Goal: Task Accomplishment & Management: Manage account settings

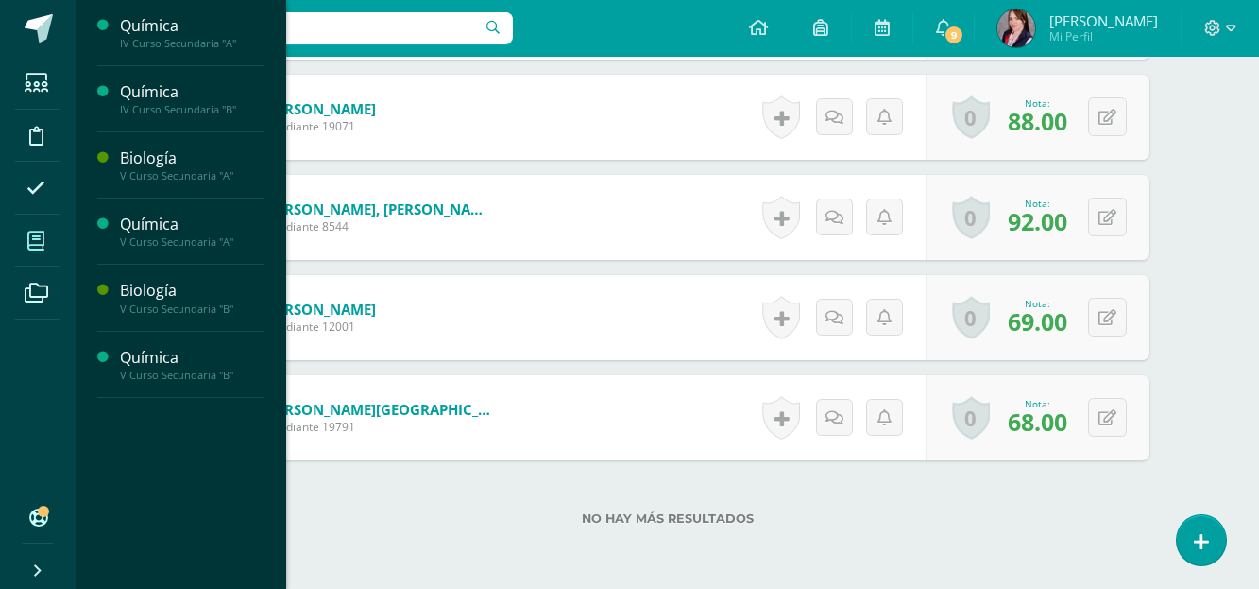
scroll to position [1802, 0]
click at [28, 240] on icon at bounding box center [35, 240] width 17 height 19
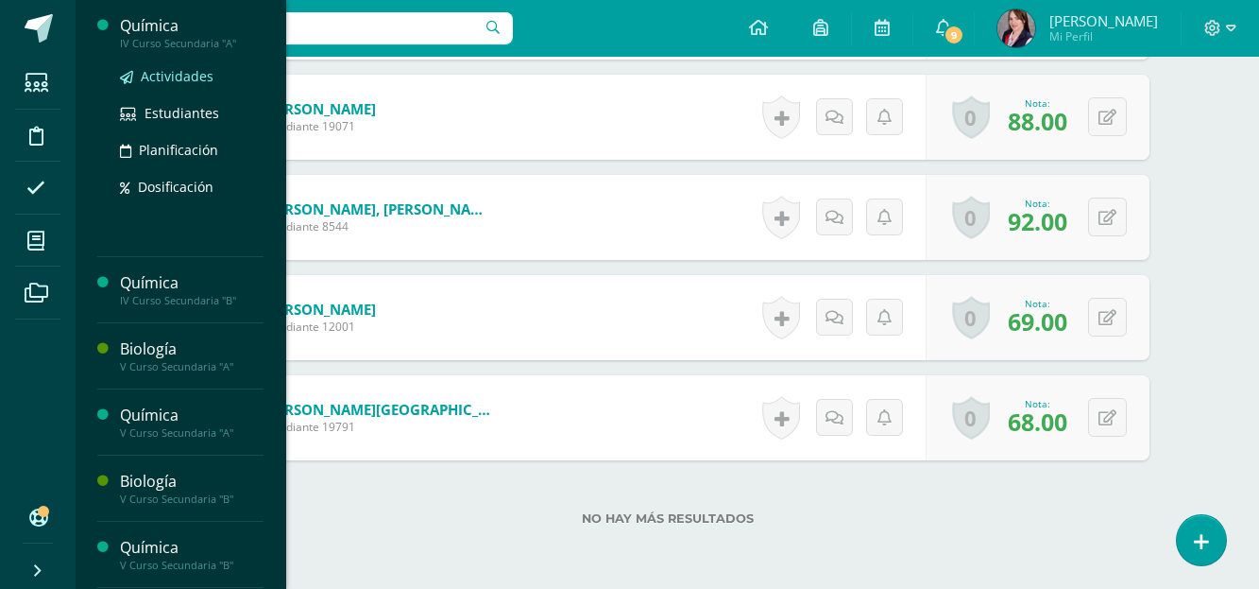
click at [175, 77] on span "Actividades" at bounding box center [177, 76] width 73 height 18
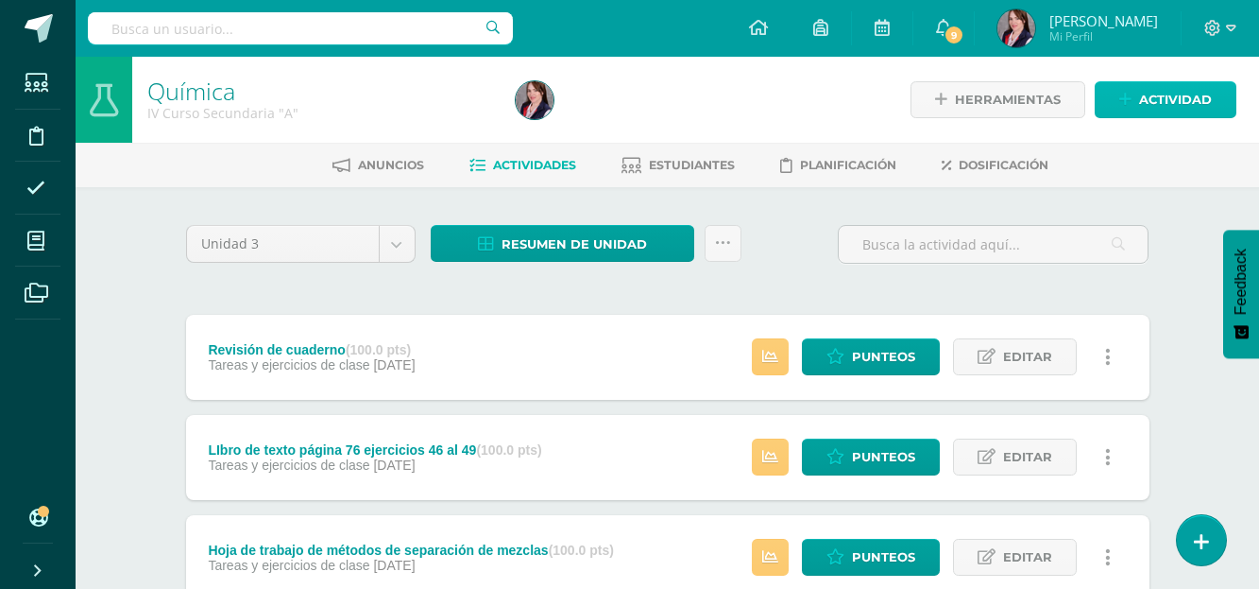
click at [1177, 108] on span "Actividad" at bounding box center [1175, 99] width 73 height 35
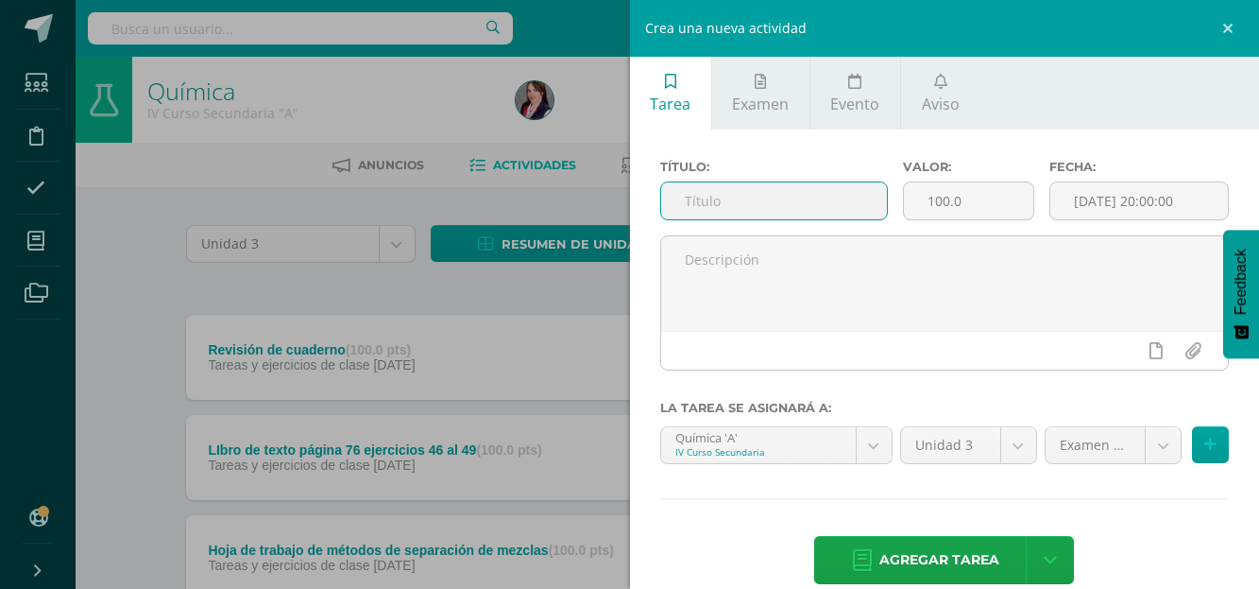
click at [753, 201] on input "text" at bounding box center [774, 200] width 227 height 37
type input "Examen bimestral"
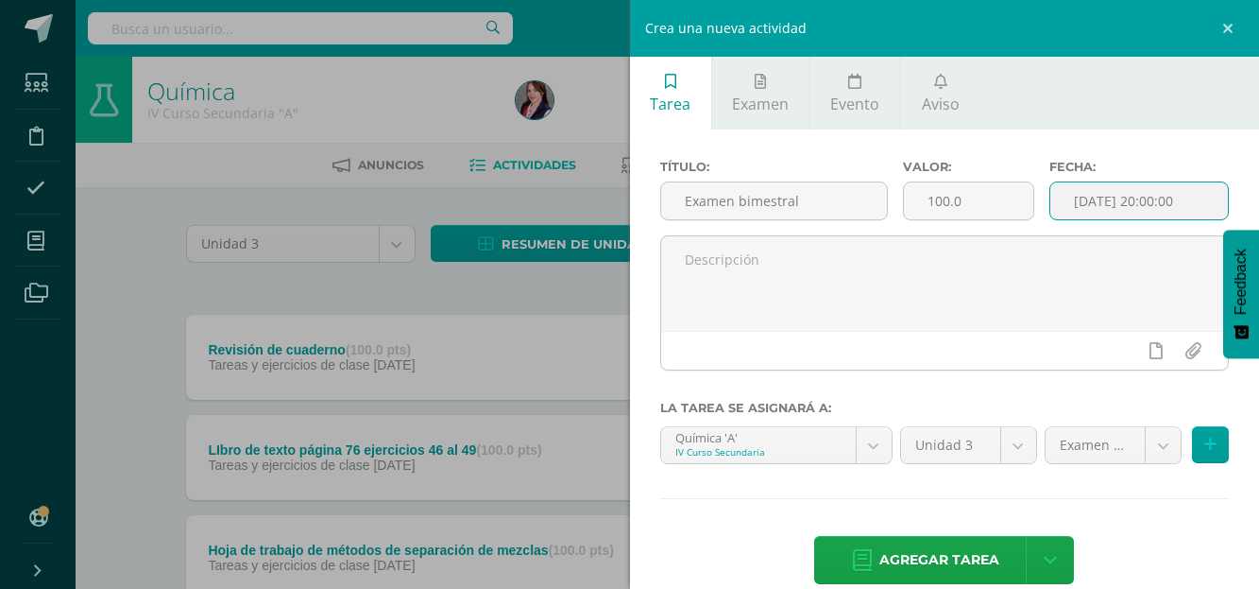
click at [1111, 203] on input "[DATE] 20:00:00" at bounding box center [1140, 200] width 178 height 37
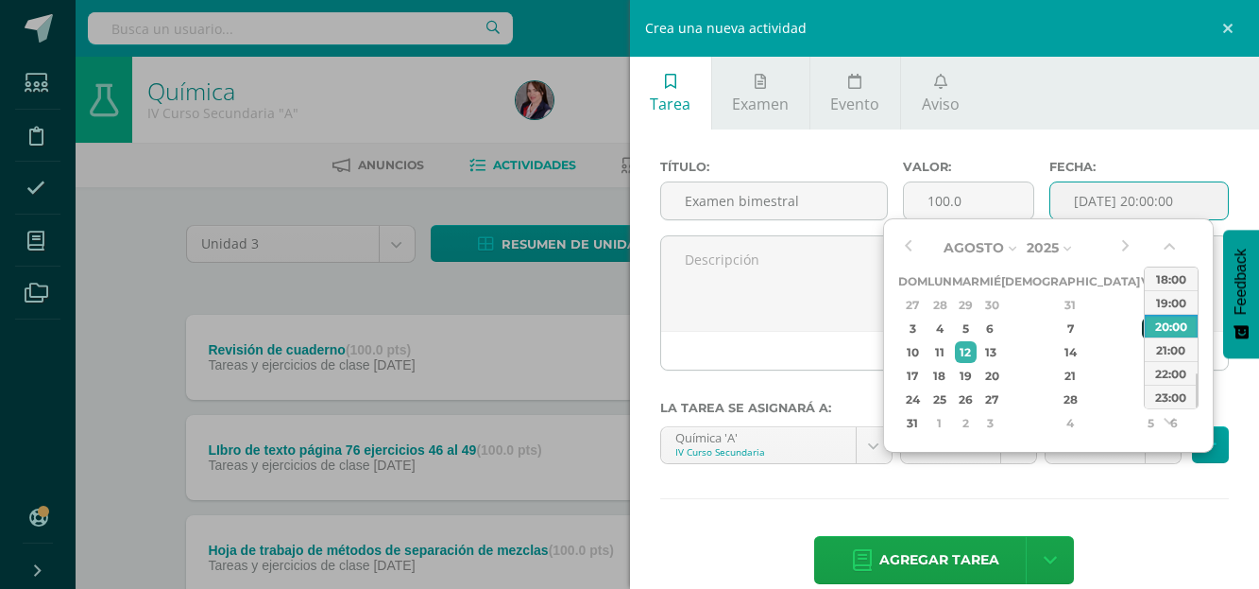
click at [1142, 332] on div "8" at bounding box center [1150, 328] width 17 height 22
type input "2025-08-08 20:00"
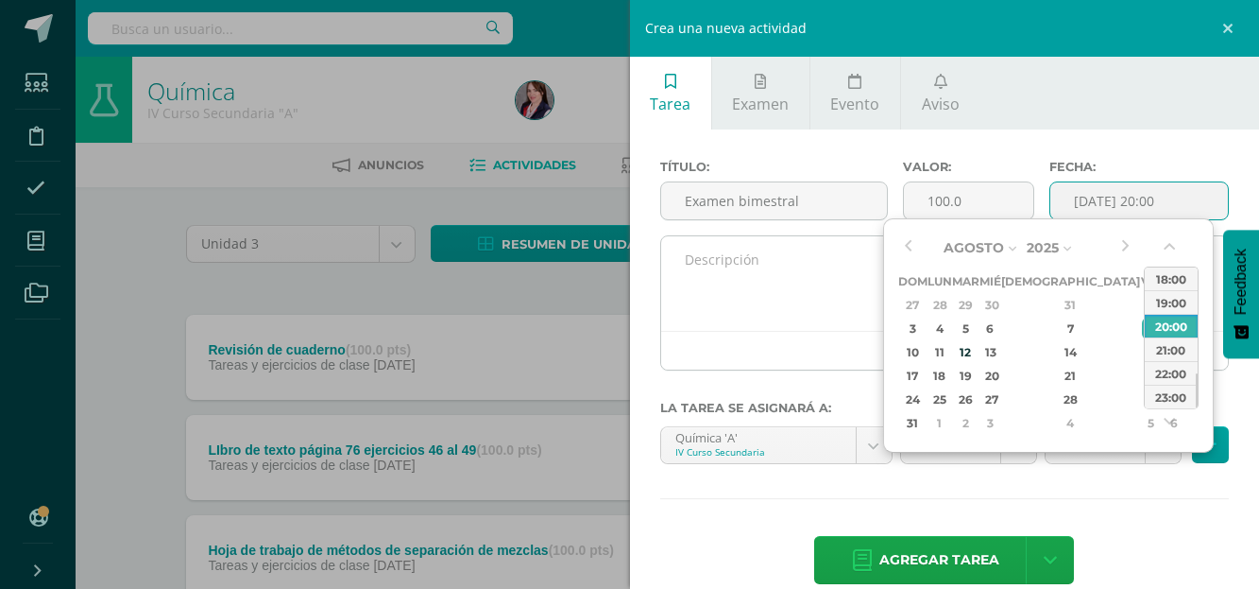
click at [790, 265] on textarea at bounding box center [945, 283] width 568 height 94
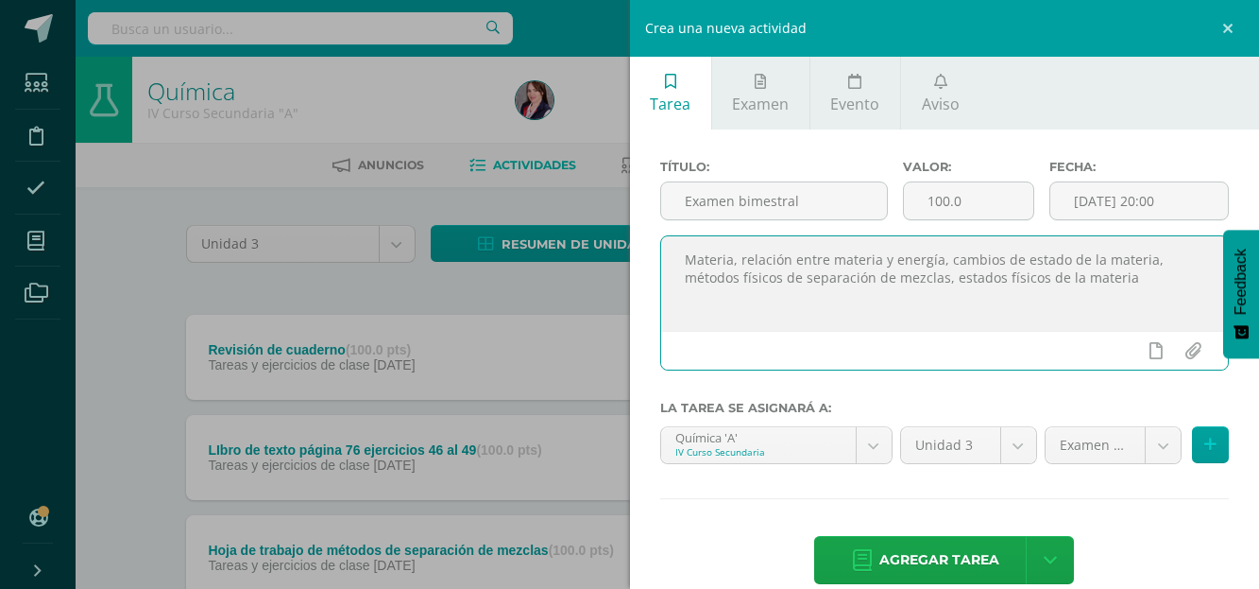
click at [687, 264] on textarea "Materia, relación entre materia y energía, cambios de estado de la materia, mét…" at bounding box center [945, 283] width 568 height 94
click at [817, 299] on textarea "Propiedades y cambios de la Materia, relación entre materia y energía, cambios …" at bounding box center [945, 283] width 568 height 94
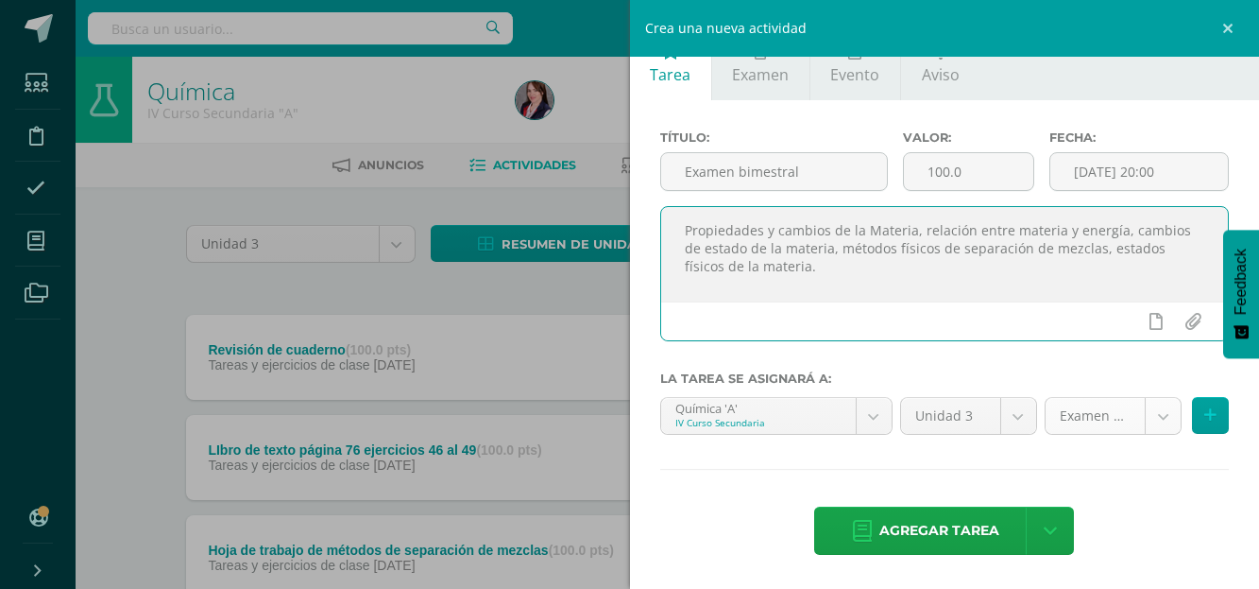
type textarea "Propiedades y cambios de la Materia, relación entre materia y energía, cambios …"
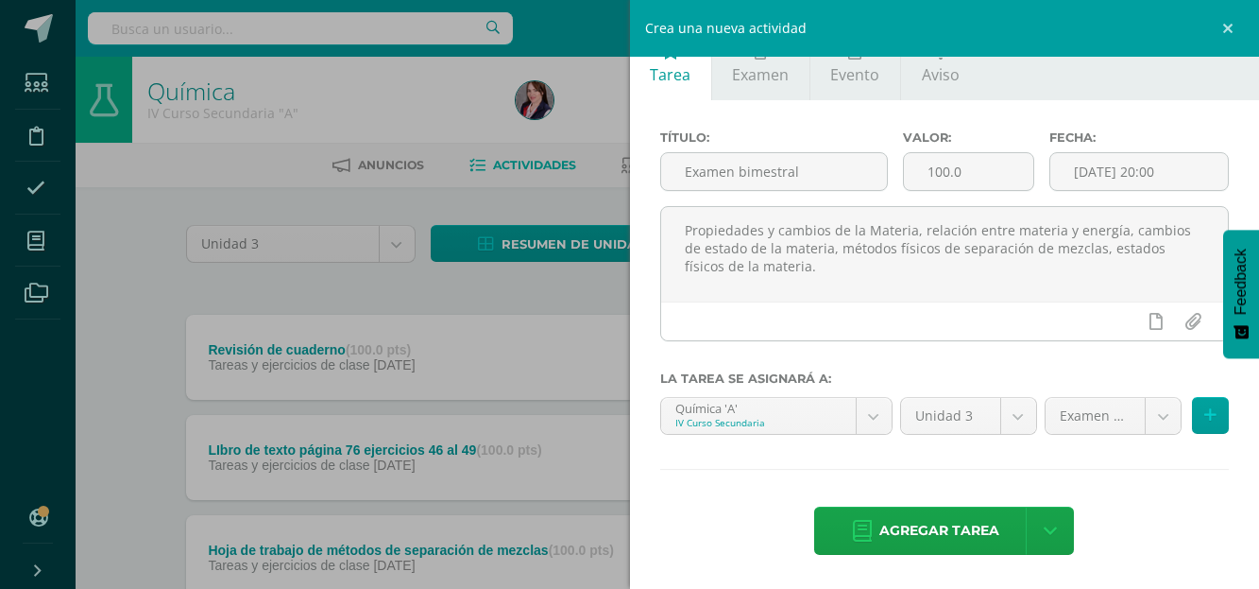
click at [1205, 416] on icon at bounding box center [1211, 415] width 12 height 16
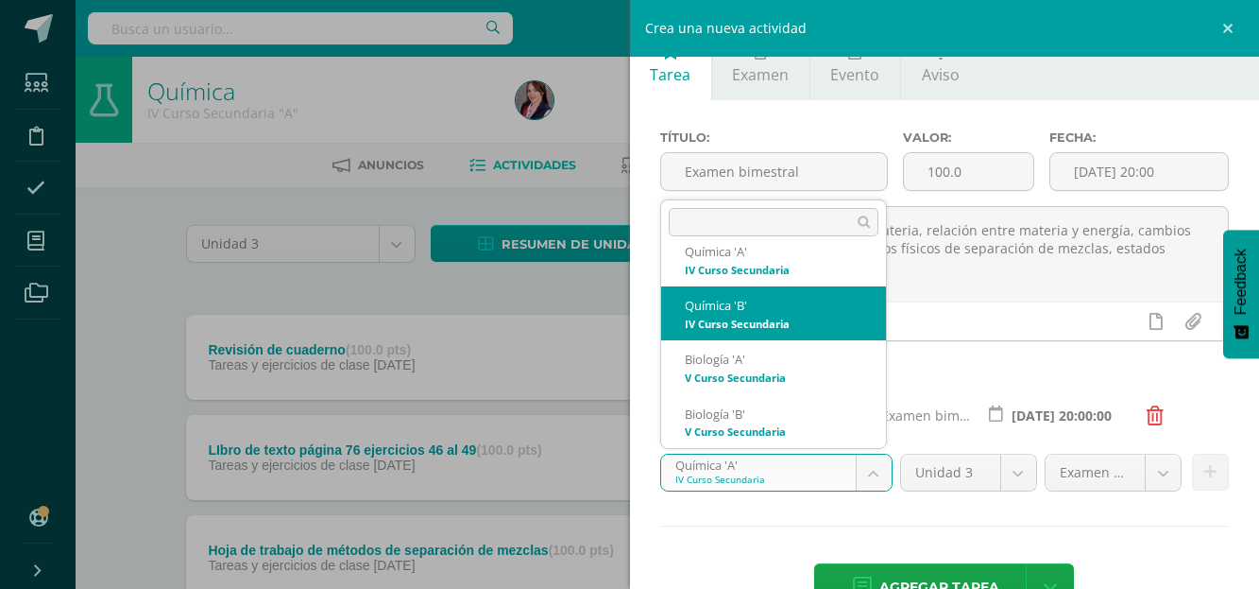
select select "208751"
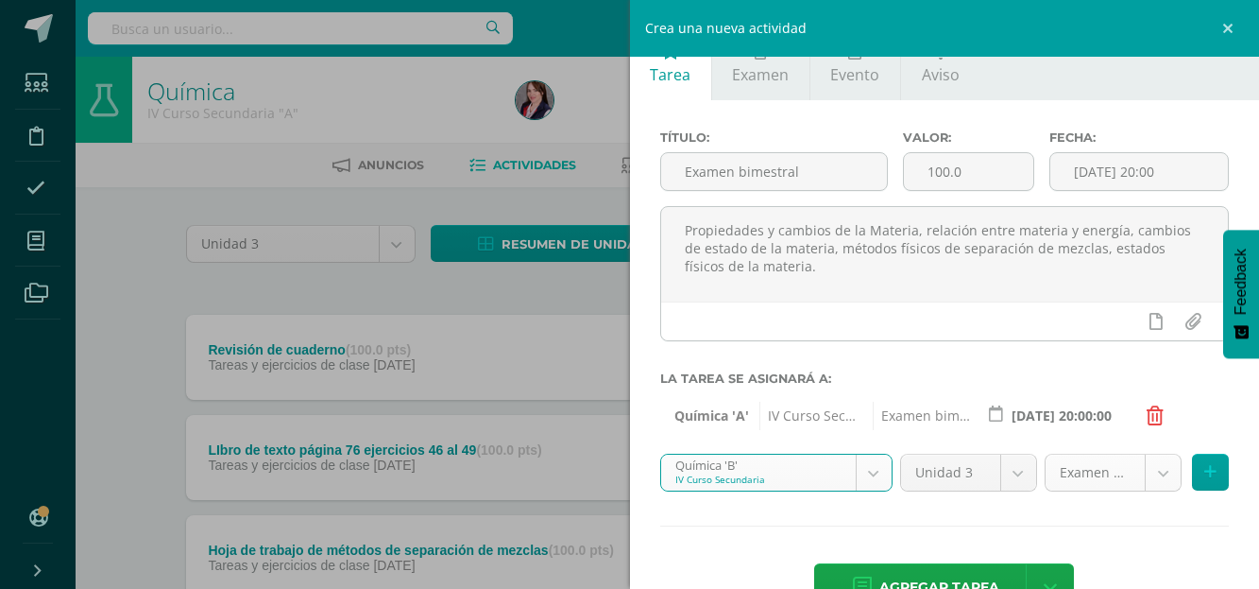
click at [1205, 471] on icon at bounding box center [1211, 472] width 12 height 16
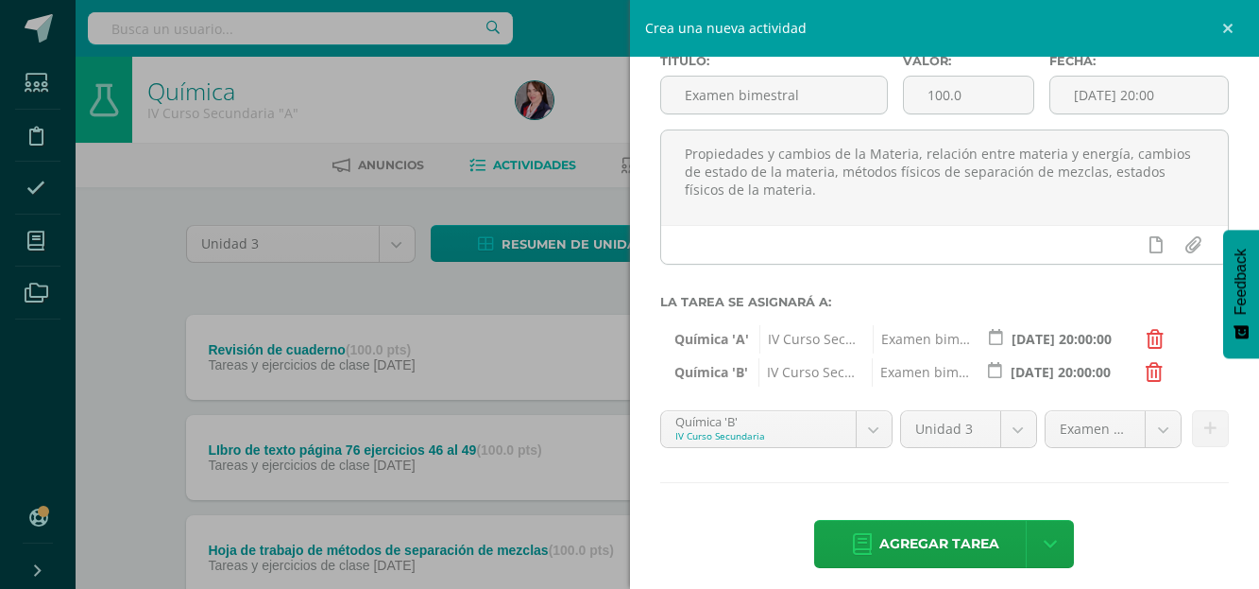
scroll to position [119, 0]
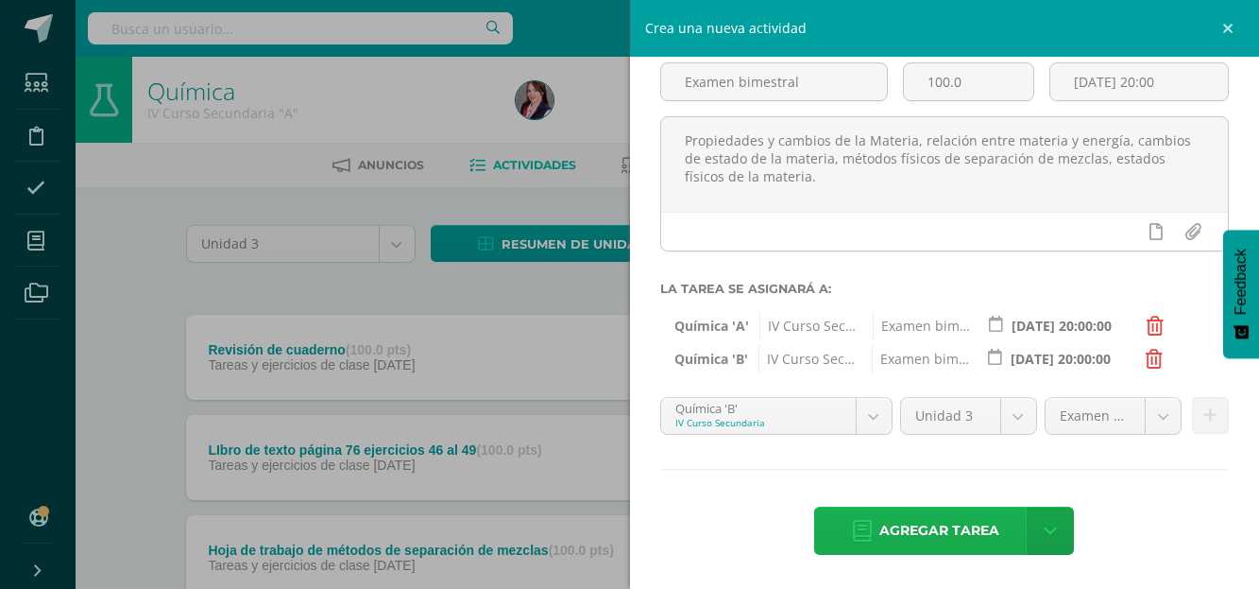
click at [943, 531] on span "Agregar tarea" at bounding box center [940, 530] width 120 height 46
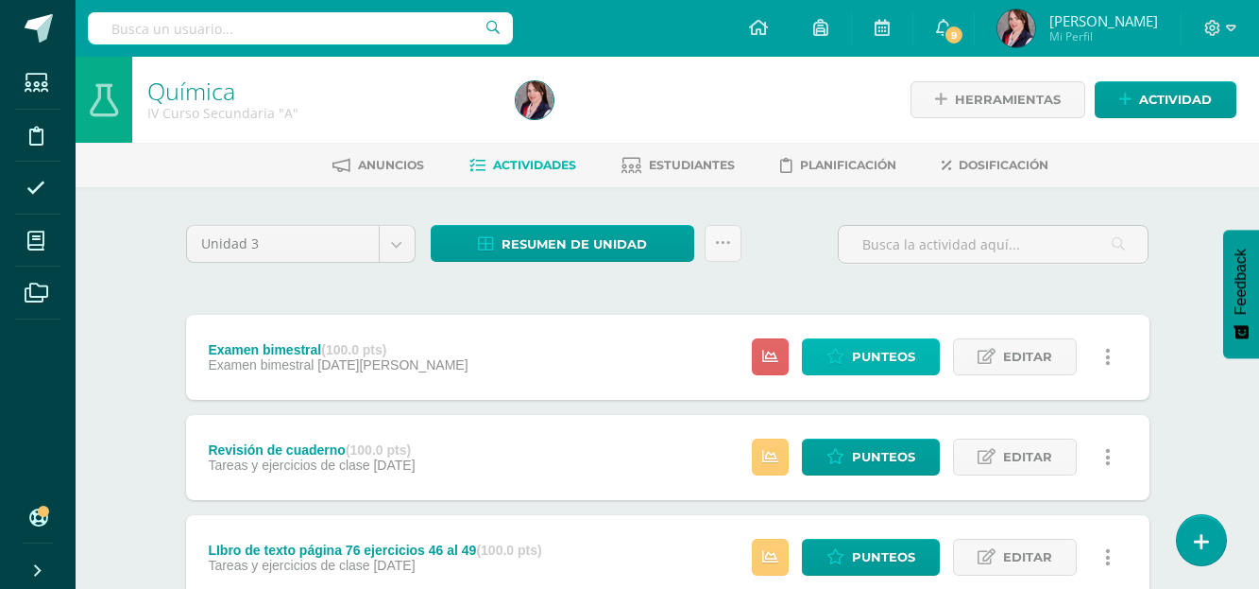
click at [879, 357] on span "Punteos" at bounding box center [883, 356] width 63 height 35
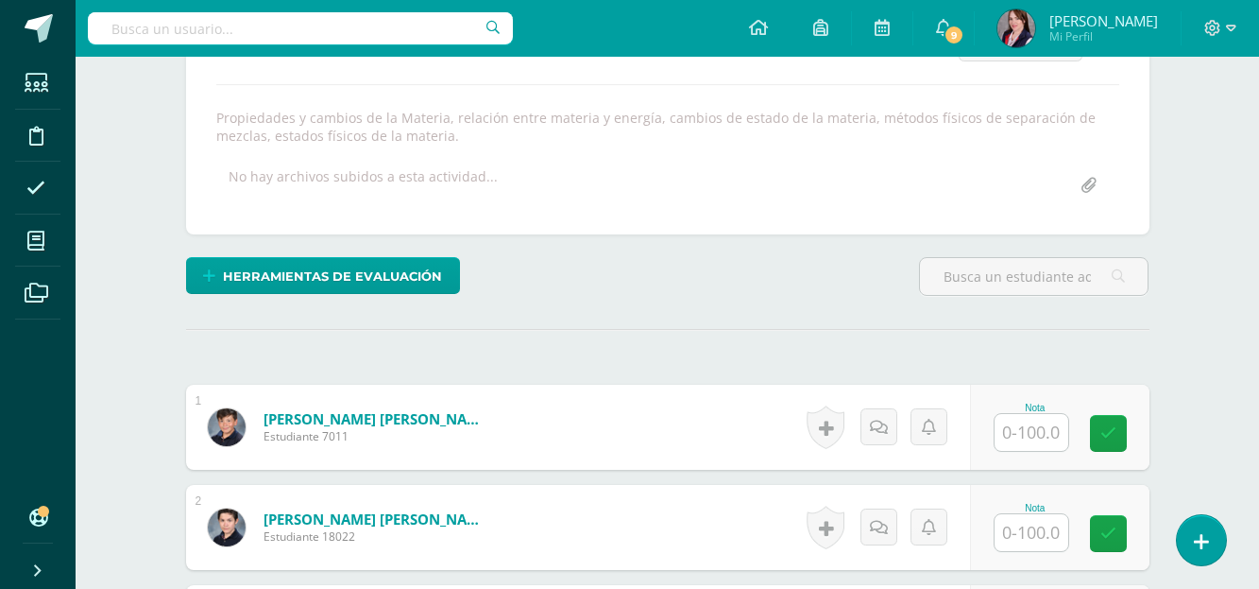
scroll to position [402, 0]
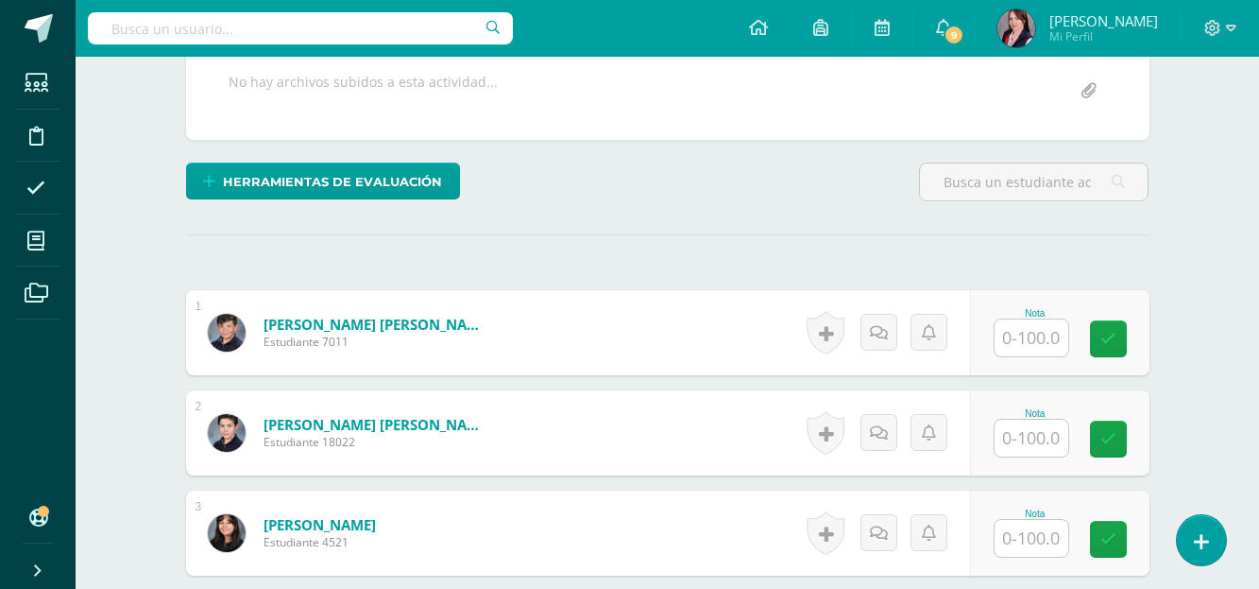
click at [1046, 340] on input "text" at bounding box center [1032, 337] width 74 height 37
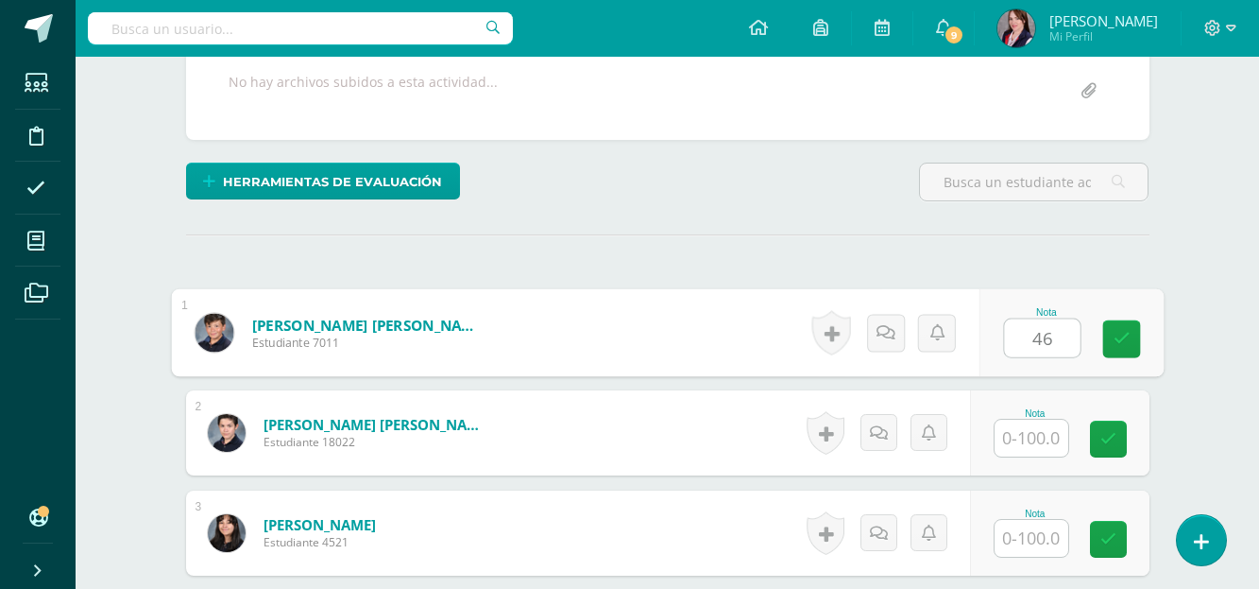
type input "46"
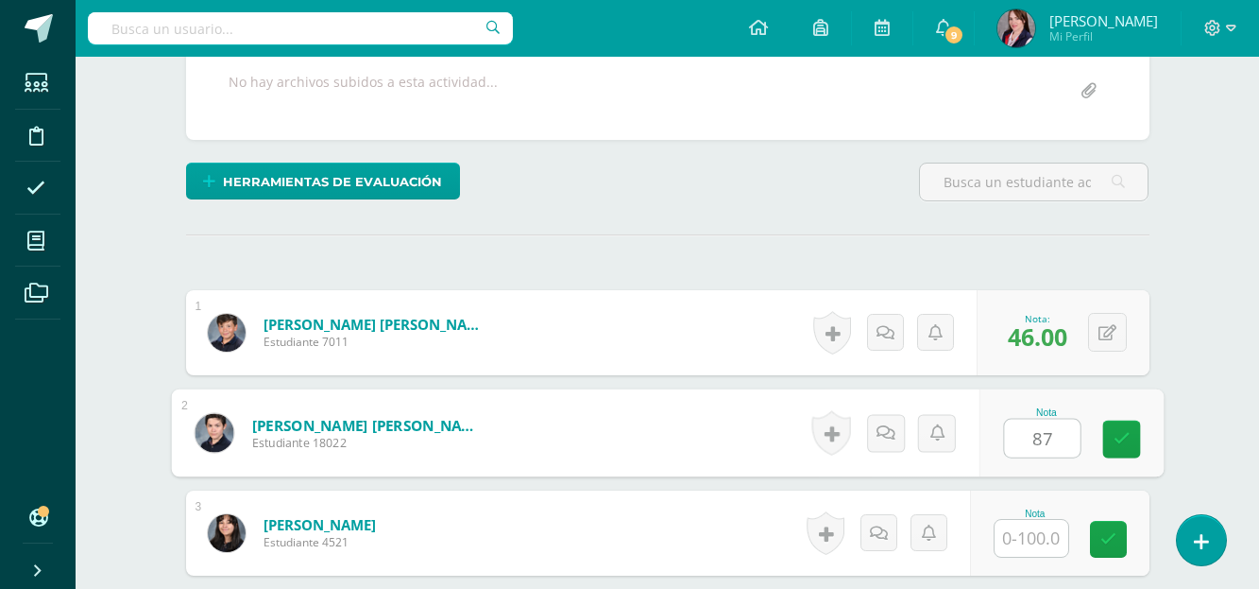
type input "87"
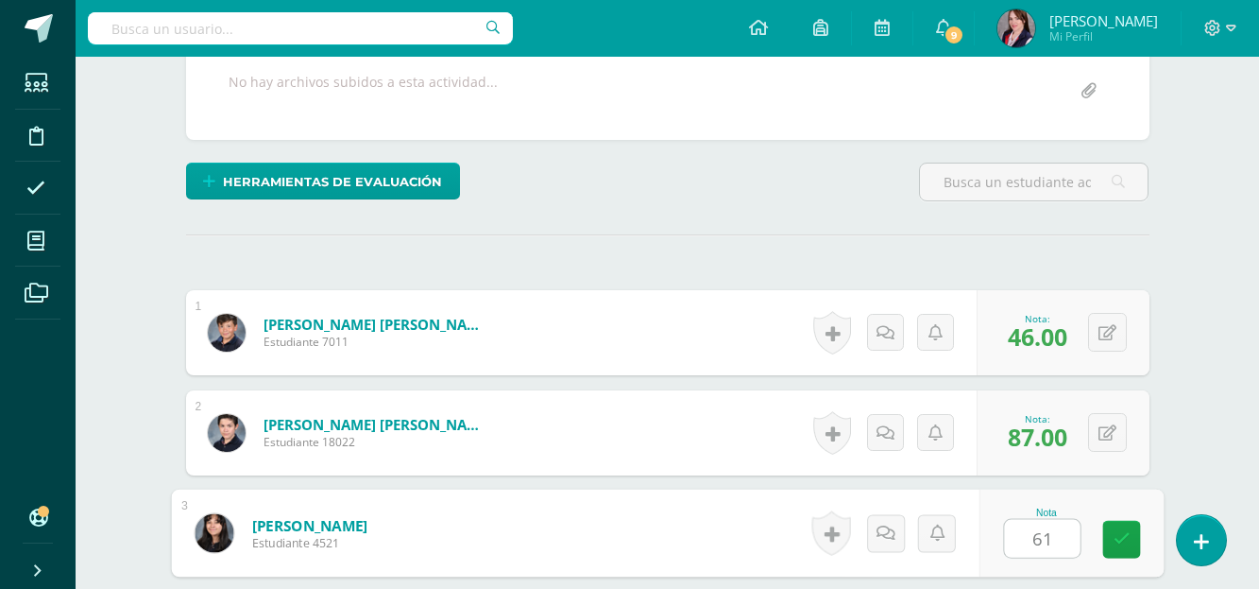
type input "61"
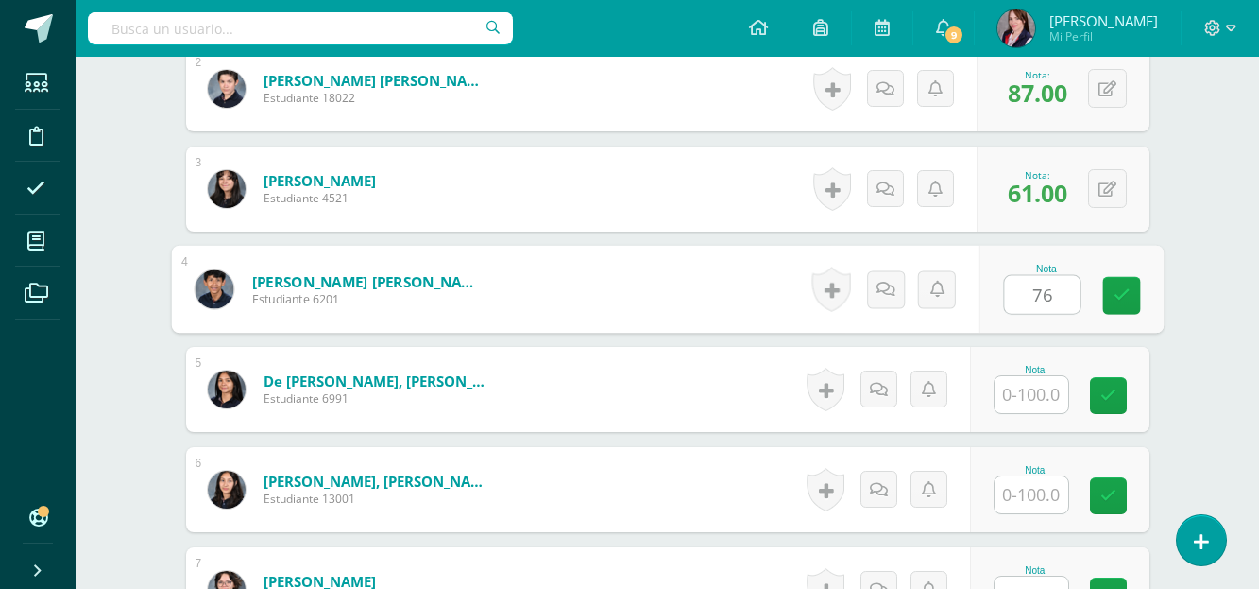
type input "76"
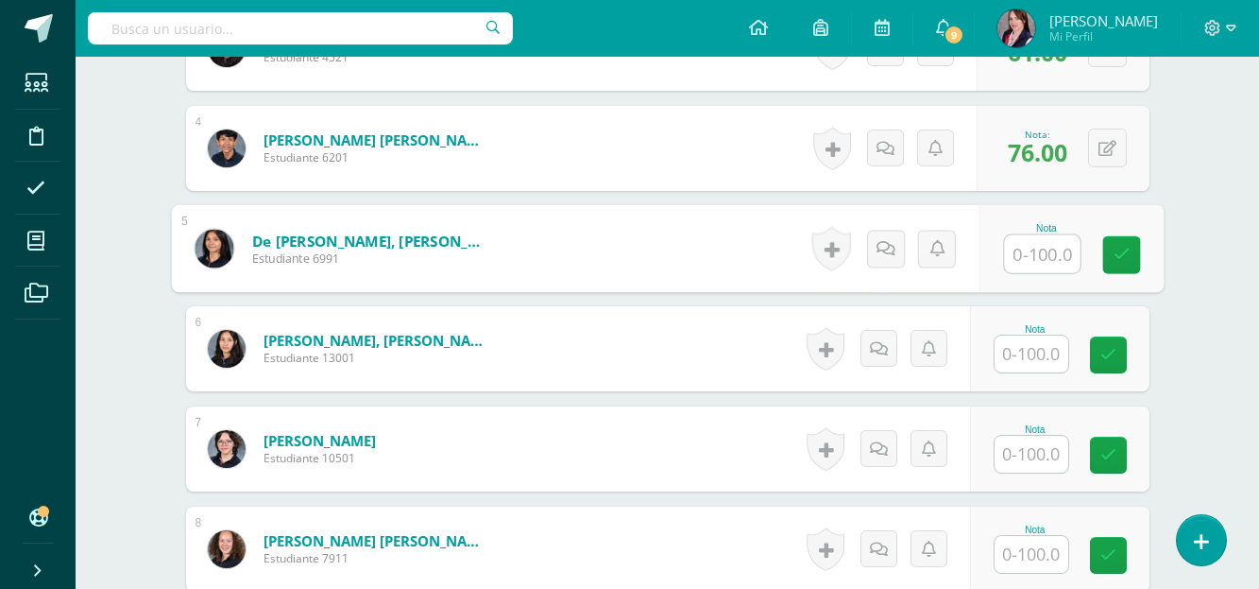
scroll to position [935, 0]
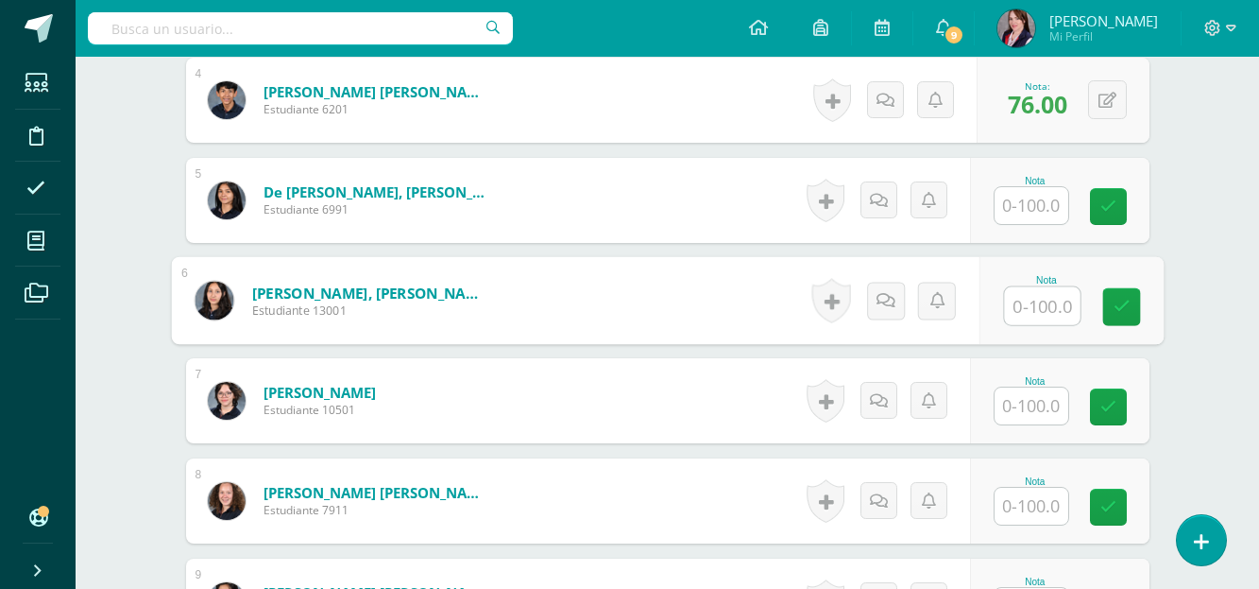
click at [1046, 308] on input "text" at bounding box center [1042, 306] width 76 height 38
type input "40"
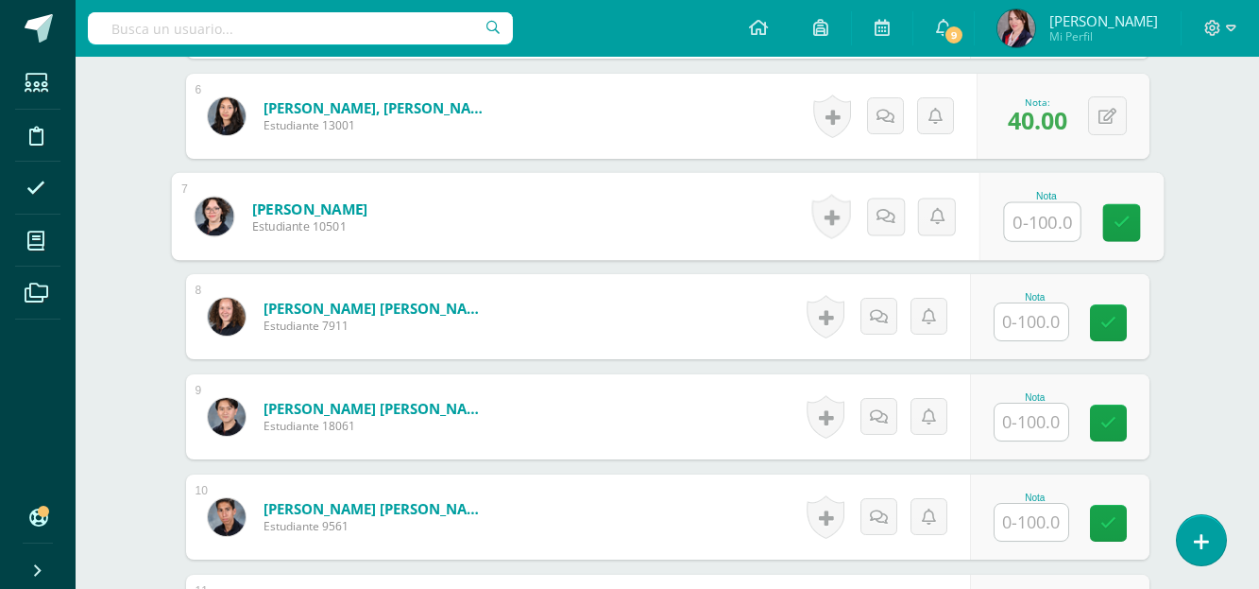
scroll to position [1124, 0]
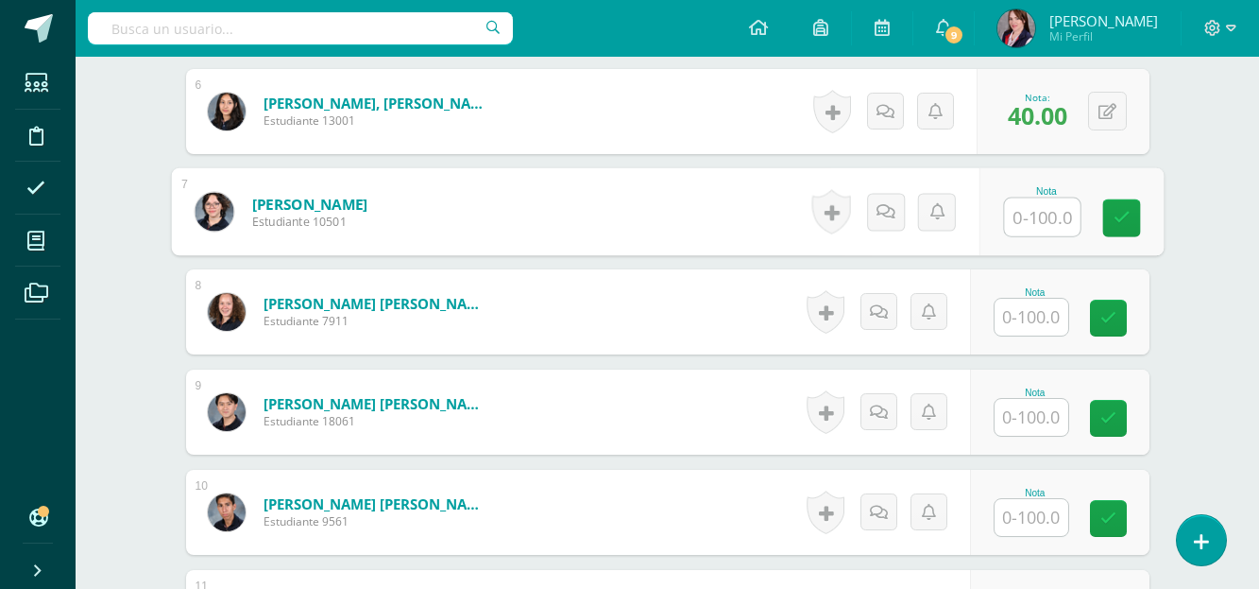
click at [1044, 316] on input "text" at bounding box center [1032, 317] width 74 height 37
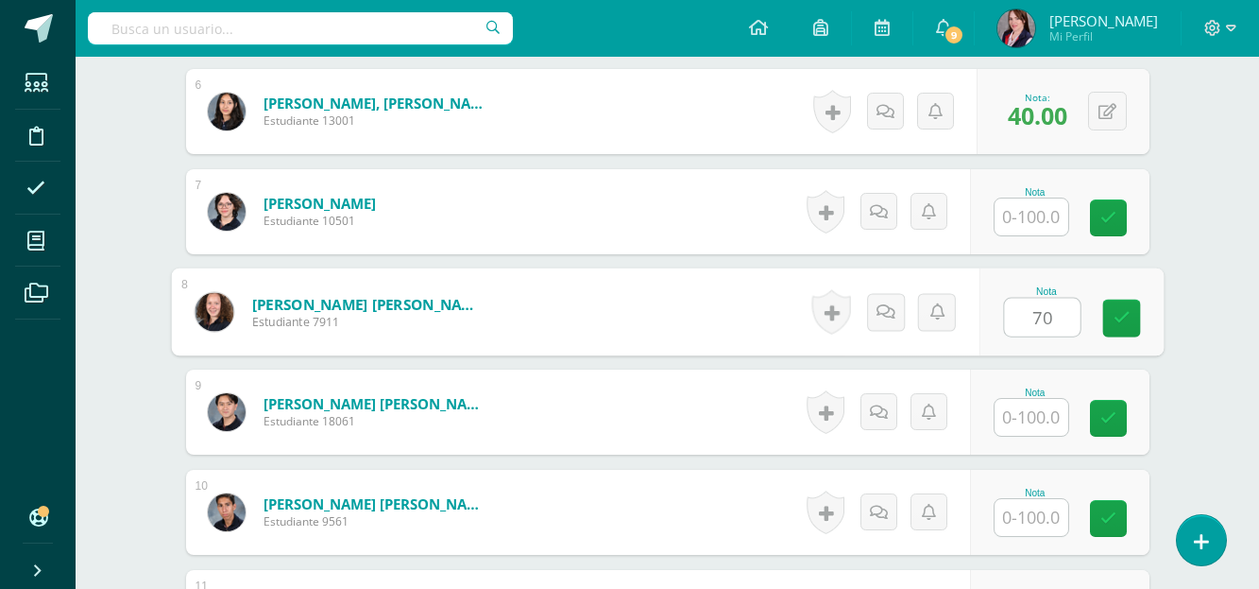
type input "70"
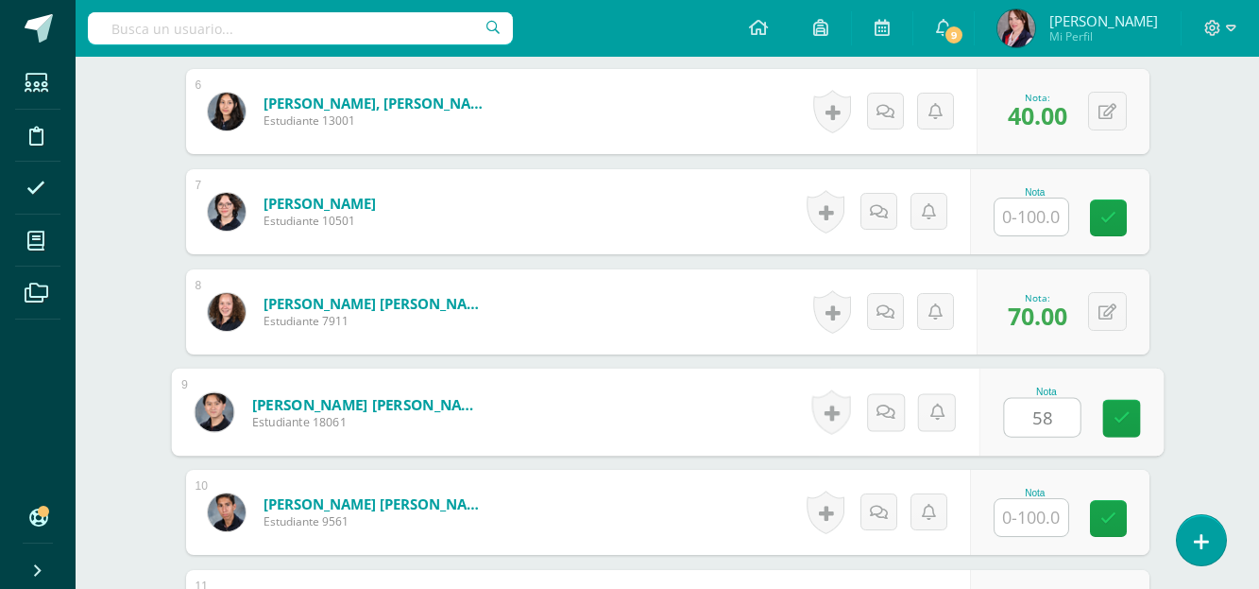
type input "58"
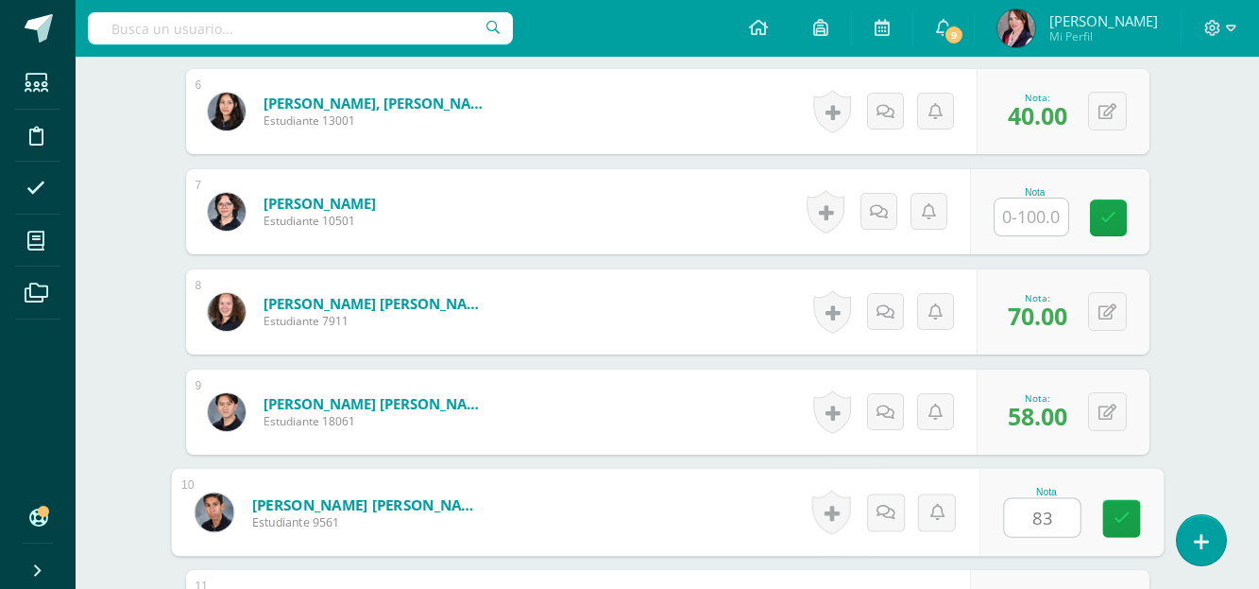
type input "83"
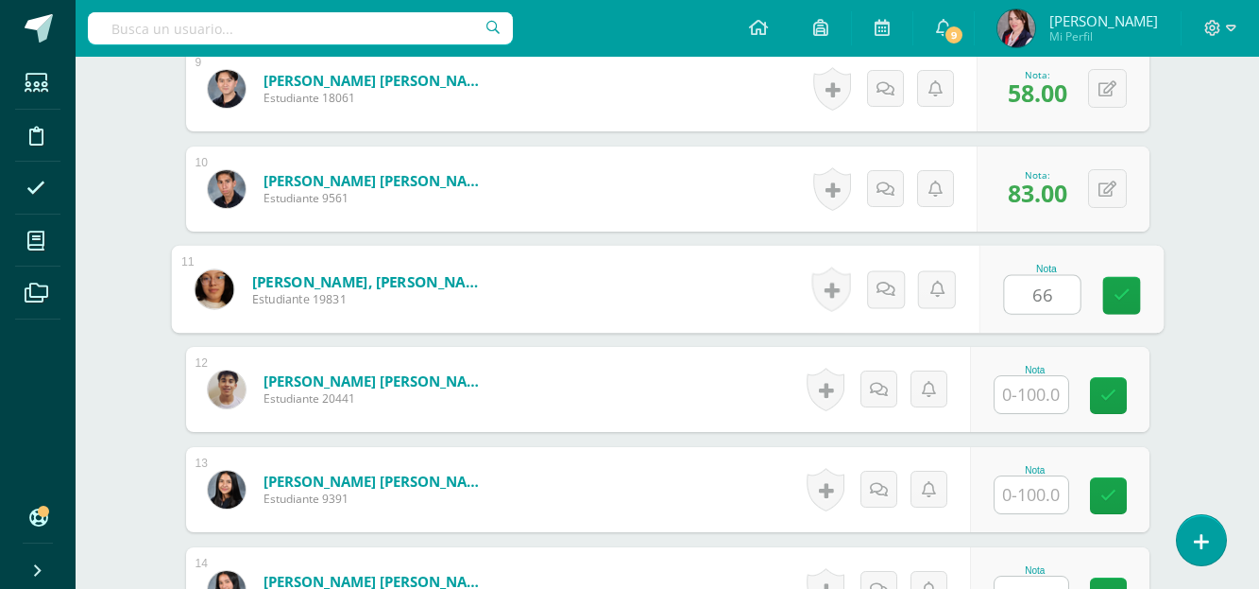
type input "66"
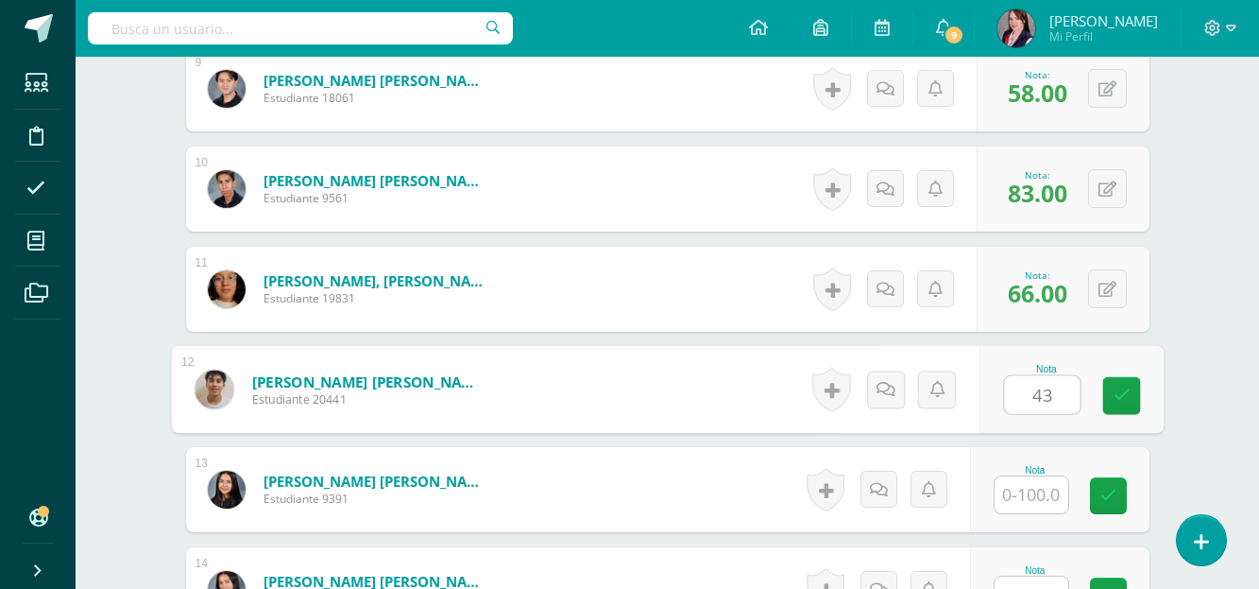
type input "43"
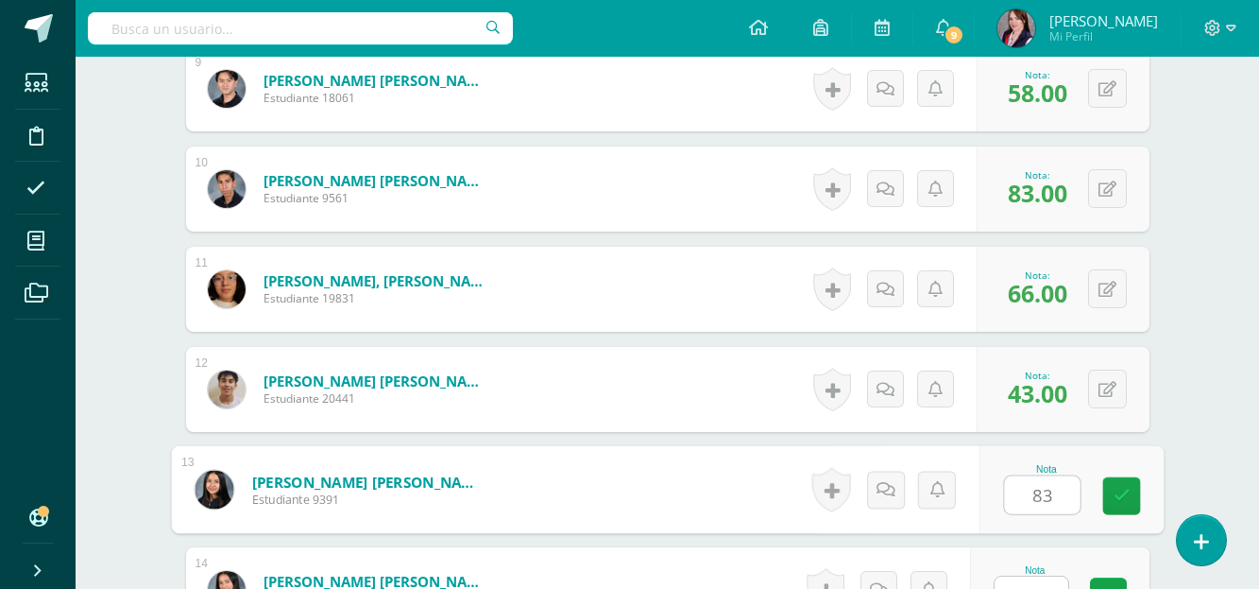
type input "83"
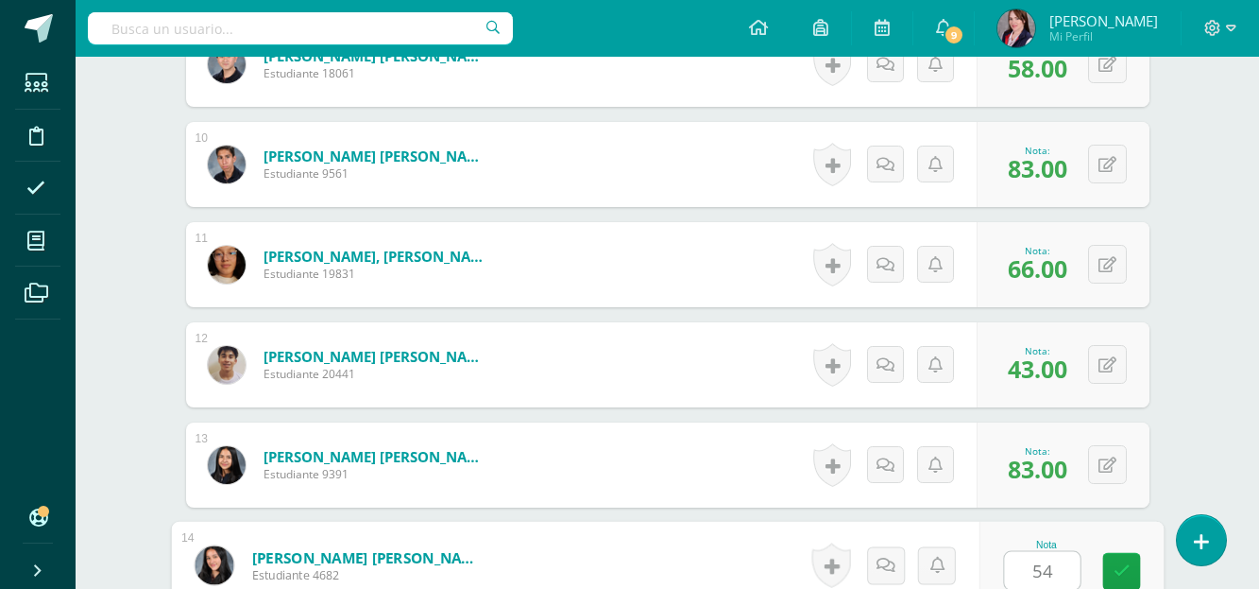
type input "54"
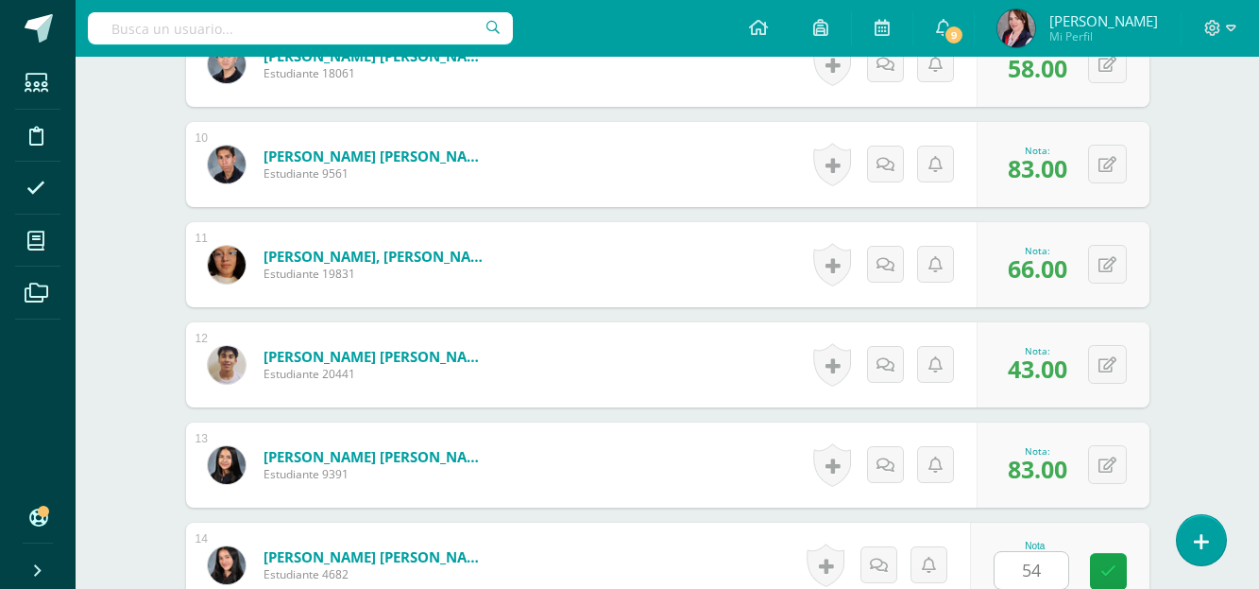
scroll to position [1848, 0]
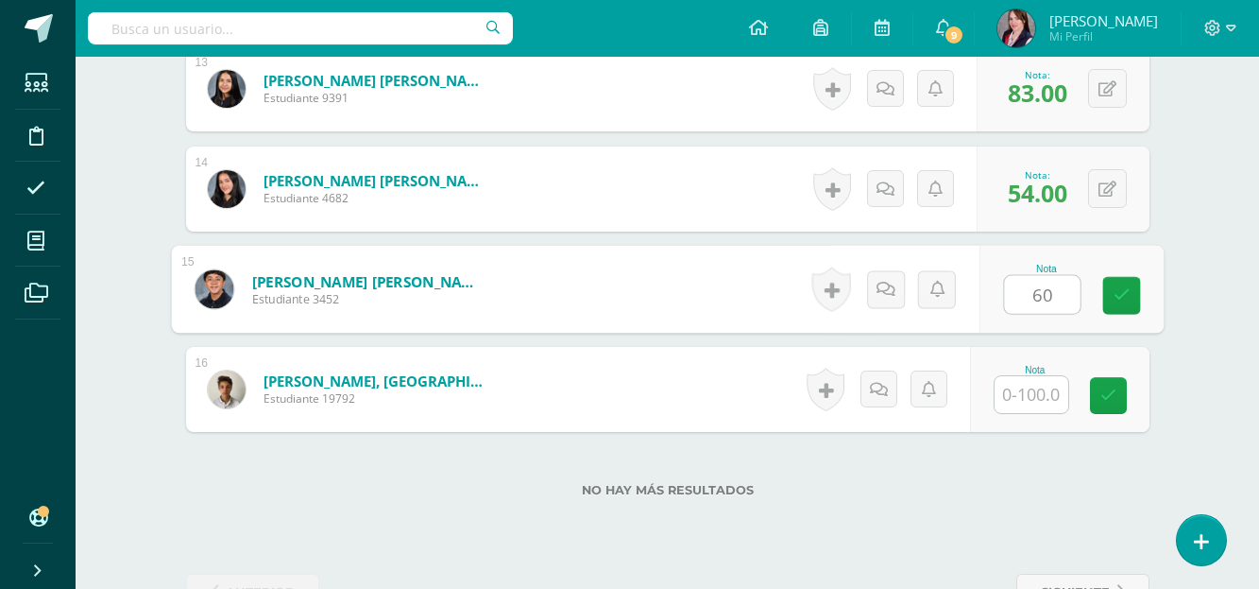
type input "60"
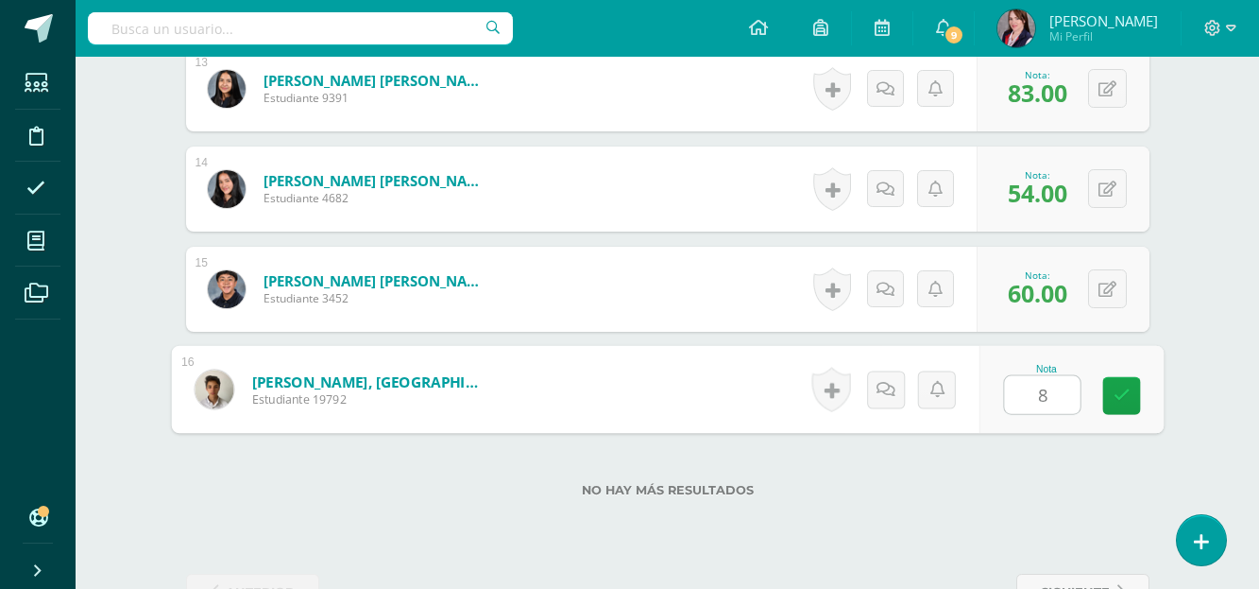
type input "82"
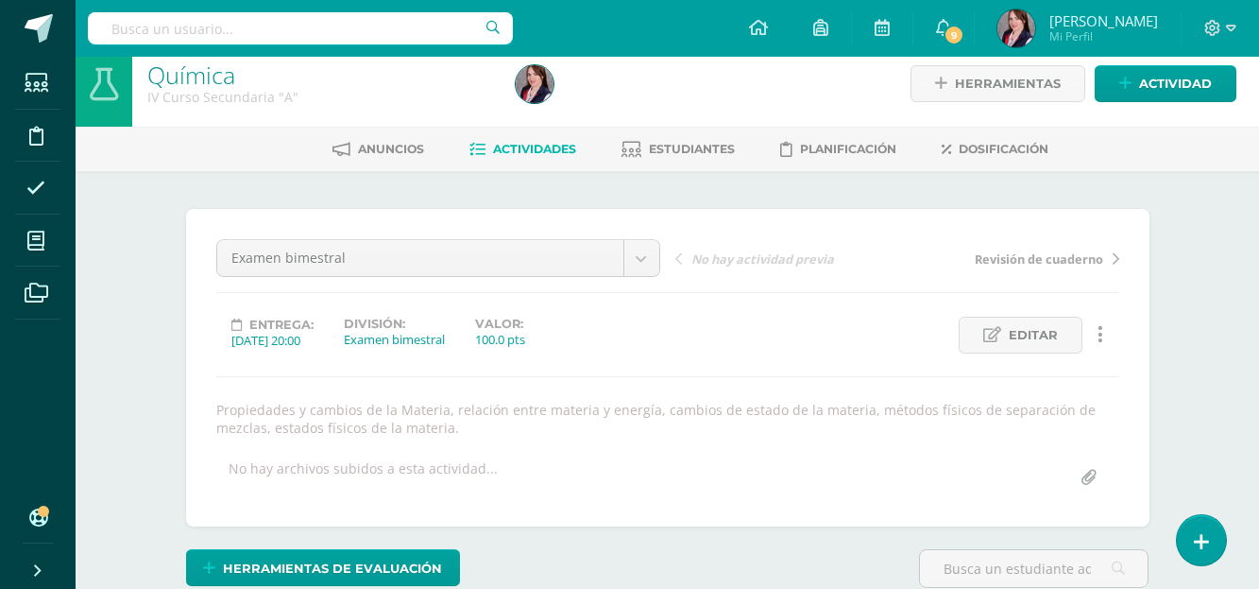
scroll to position [0, 0]
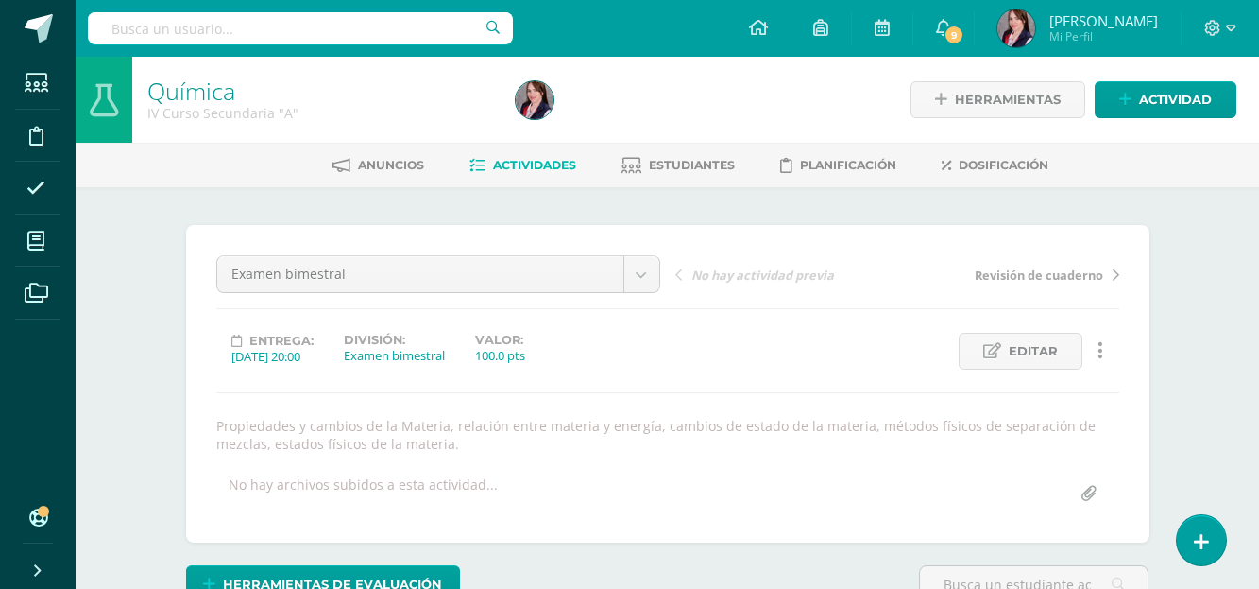
click at [548, 166] on span "Actividades" at bounding box center [534, 165] width 83 height 14
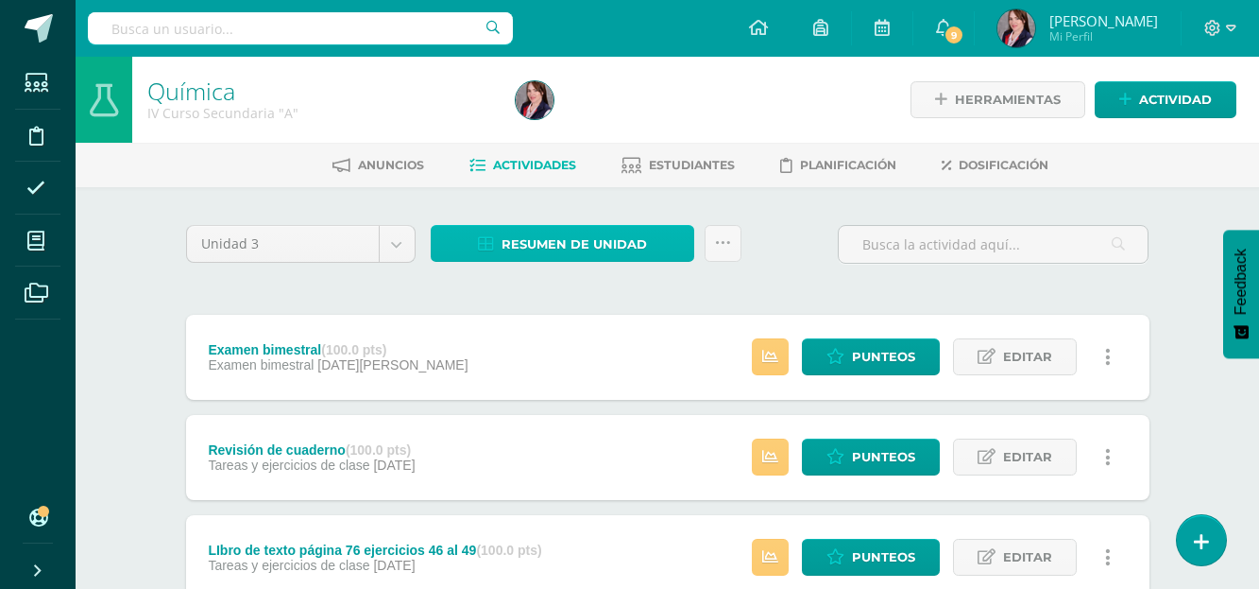
click at [595, 238] on span "Resumen de unidad" at bounding box center [574, 244] width 145 height 35
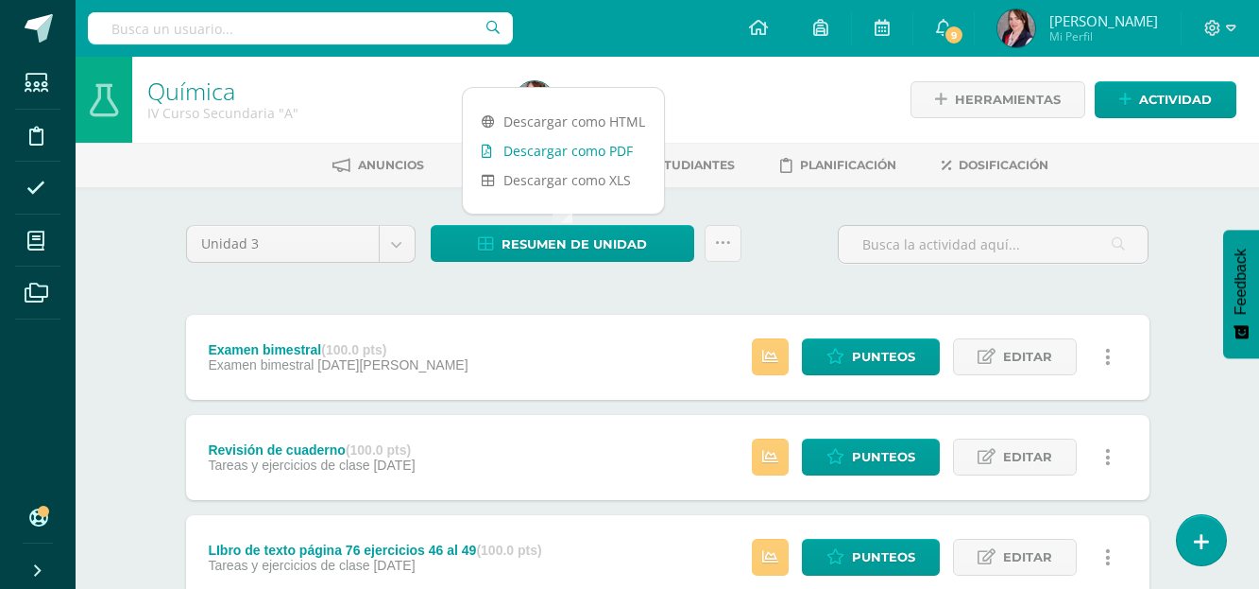
click at [591, 153] on link "Descargar como PDF" at bounding box center [563, 150] width 201 height 29
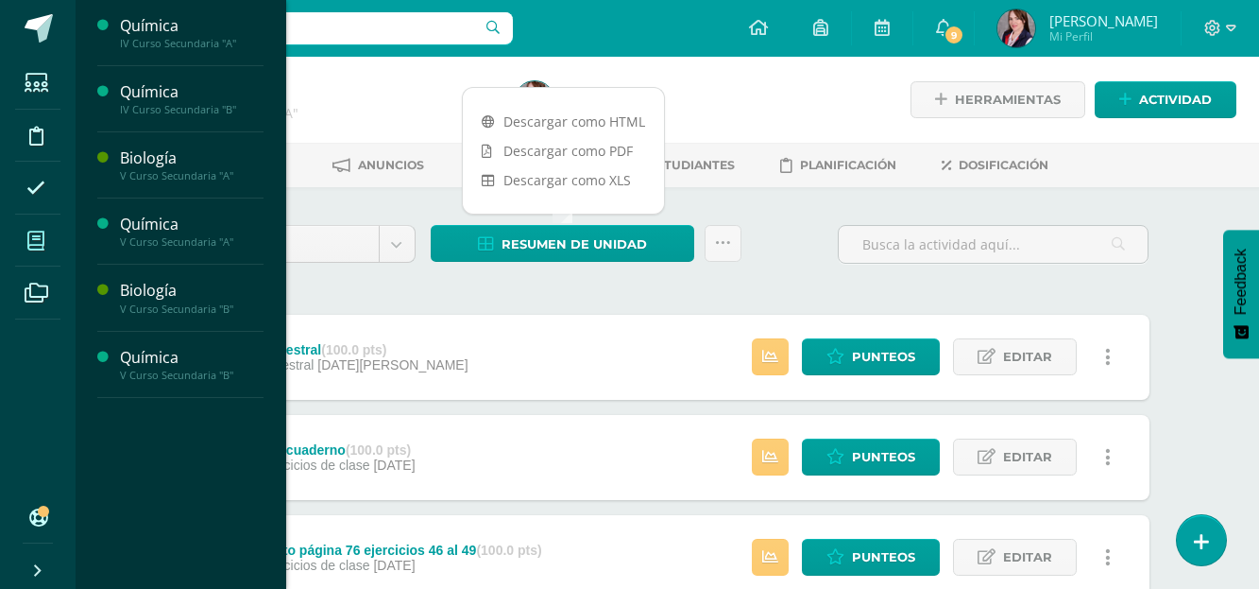
click at [37, 232] on icon at bounding box center [35, 240] width 17 height 19
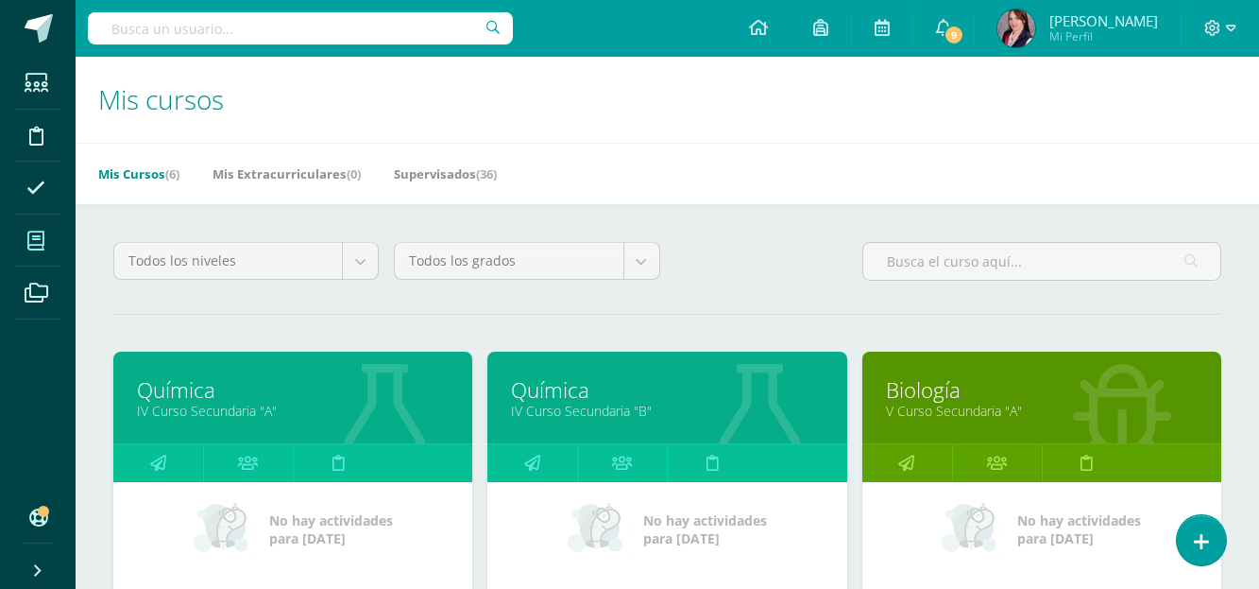
scroll to position [94, 0]
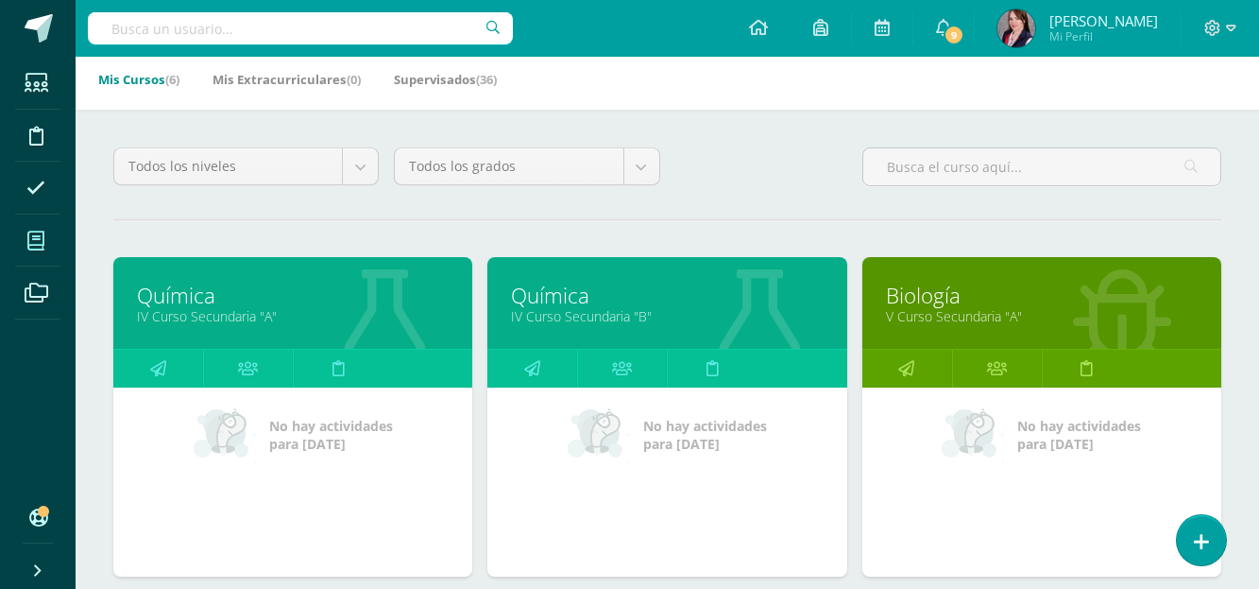
click at [560, 298] on link "Química" at bounding box center [667, 295] width 312 height 29
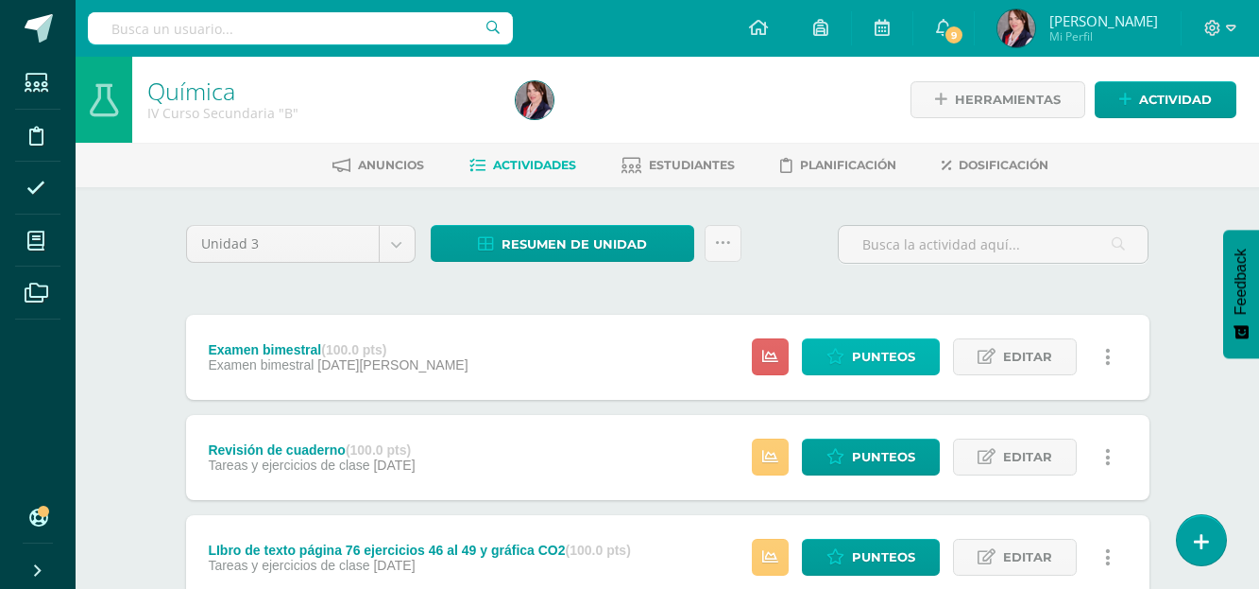
click at [872, 359] on span "Punteos" at bounding box center [883, 356] width 63 height 35
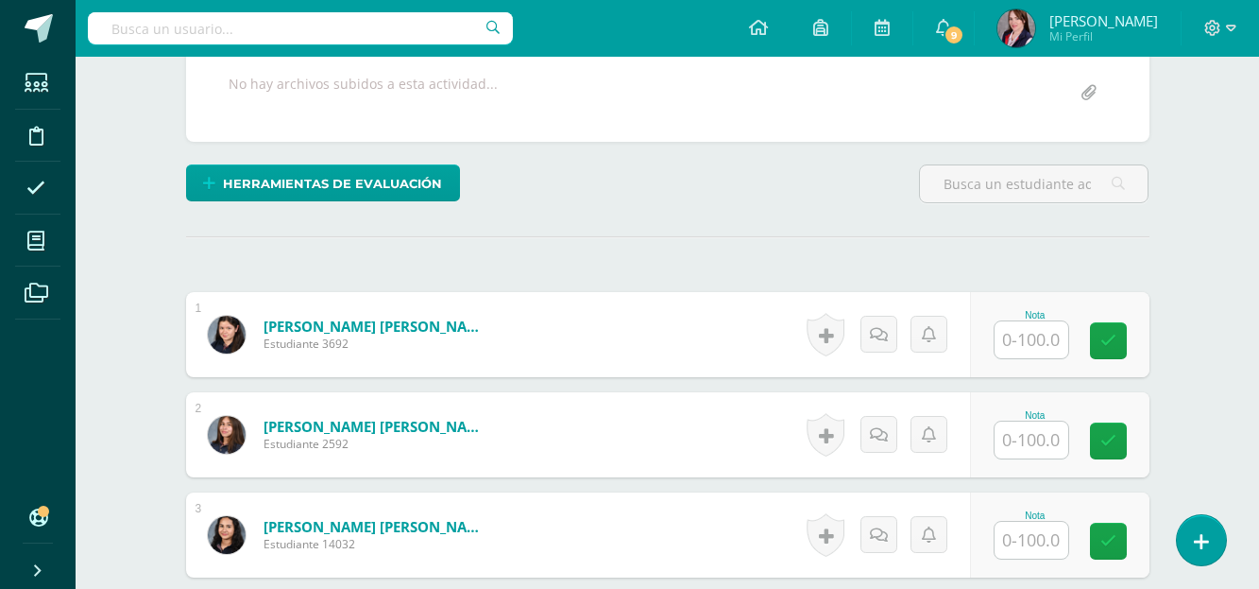
scroll to position [402, 0]
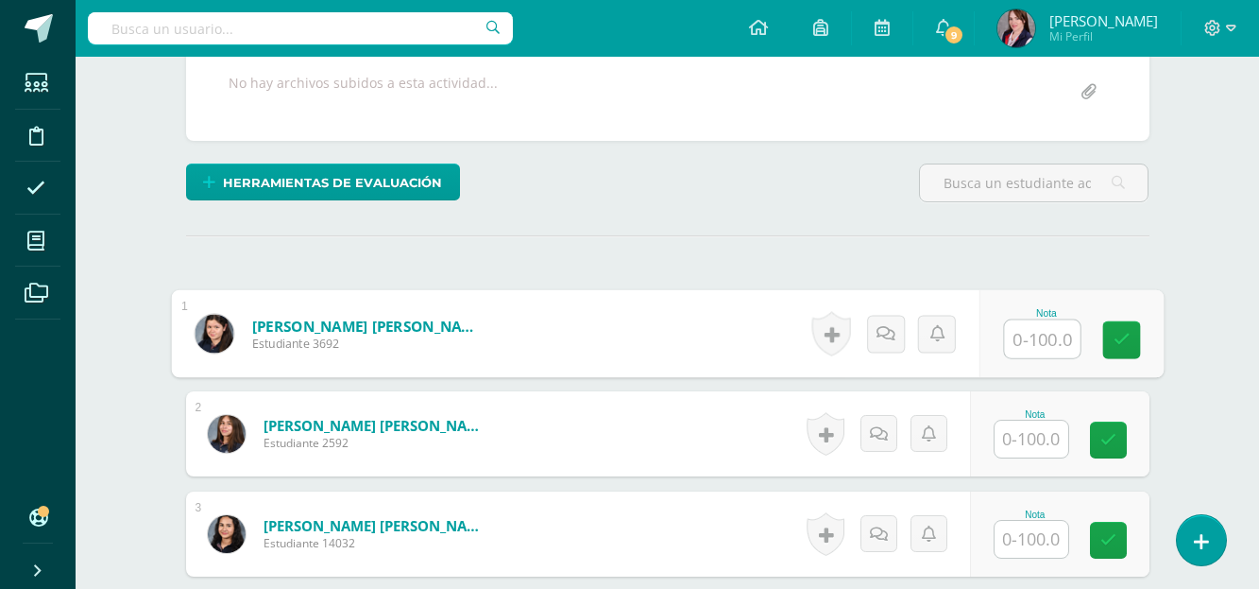
click at [1026, 341] on input "text" at bounding box center [1042, 339] width 76 height 38
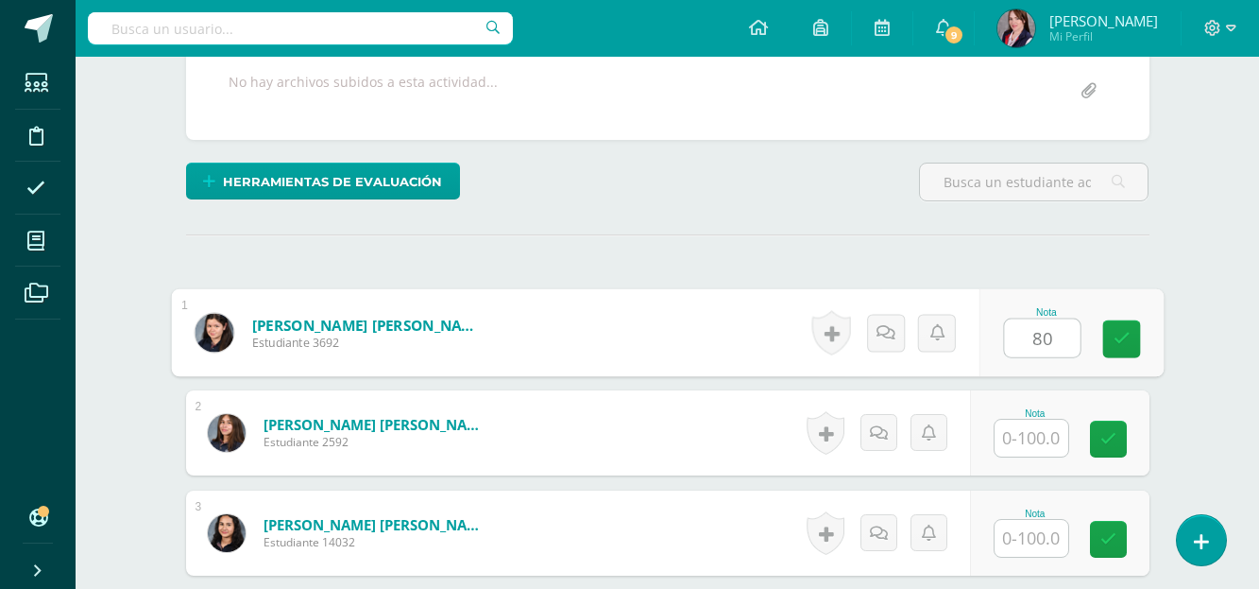
type input "80"
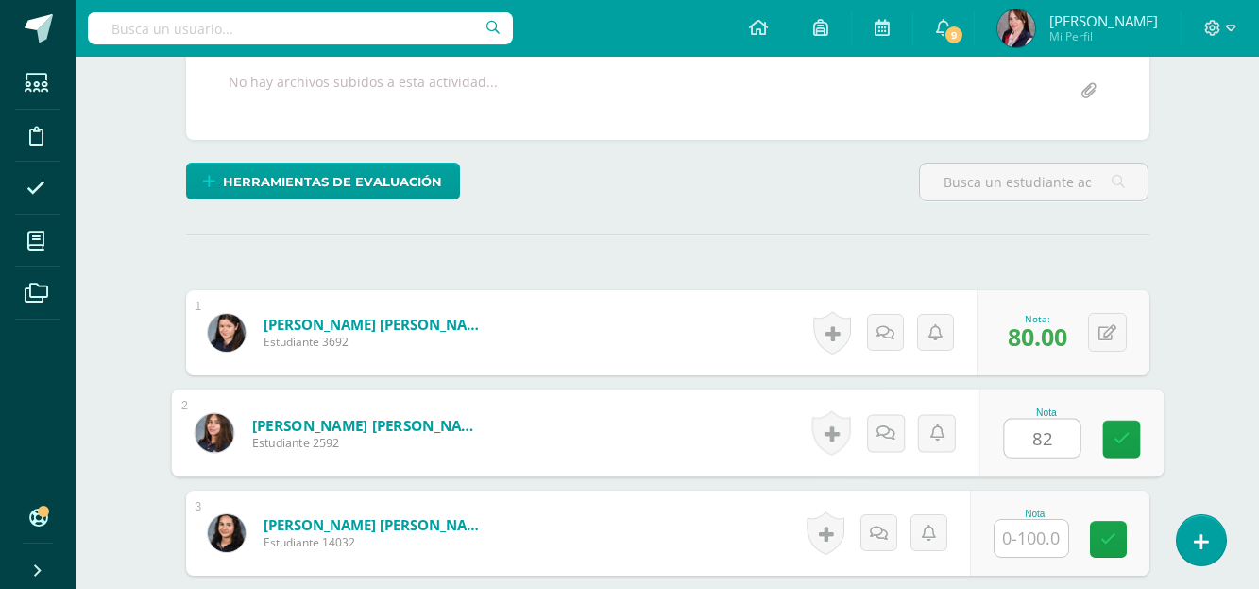
type input "82"
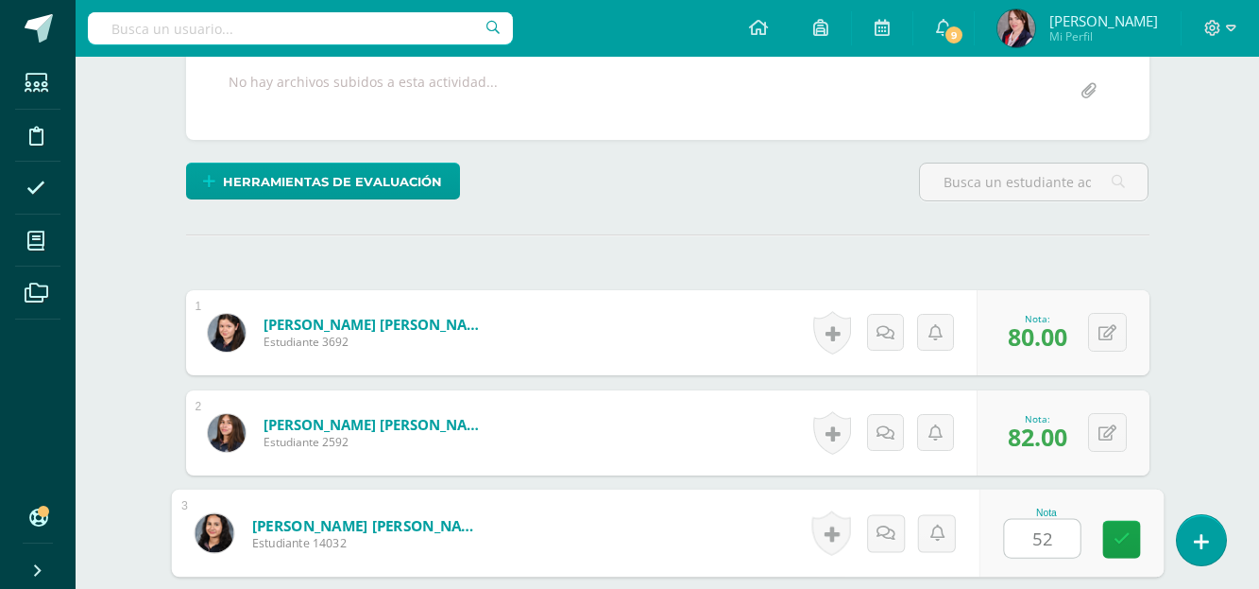
type input "52"
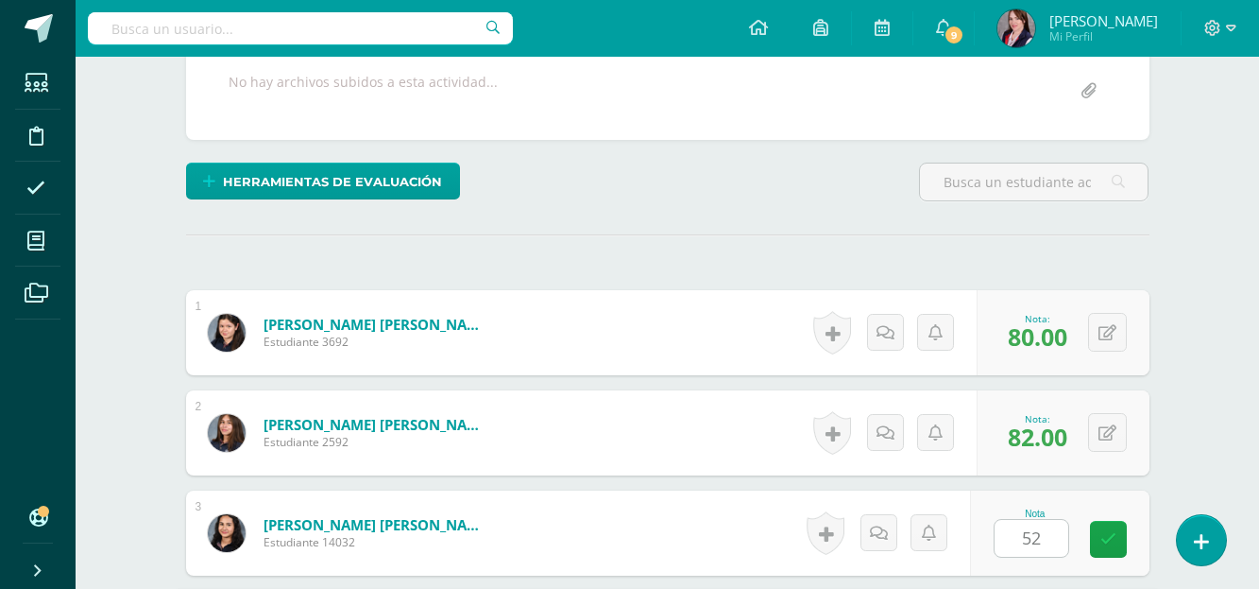
scroll to position [746, 0]
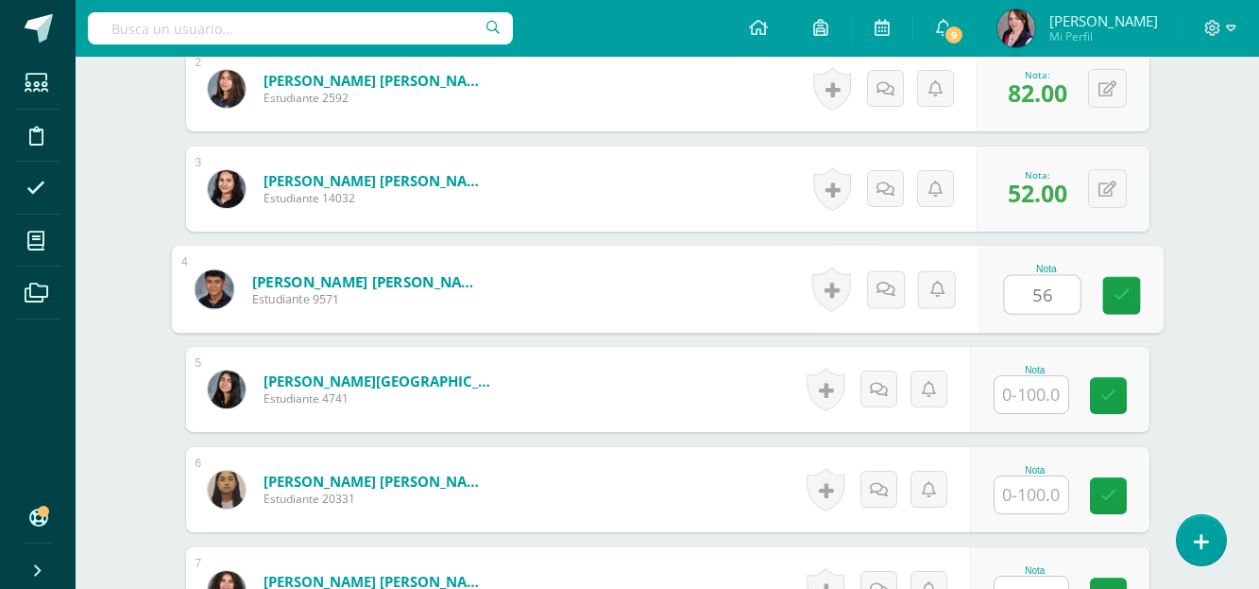
type input "56"
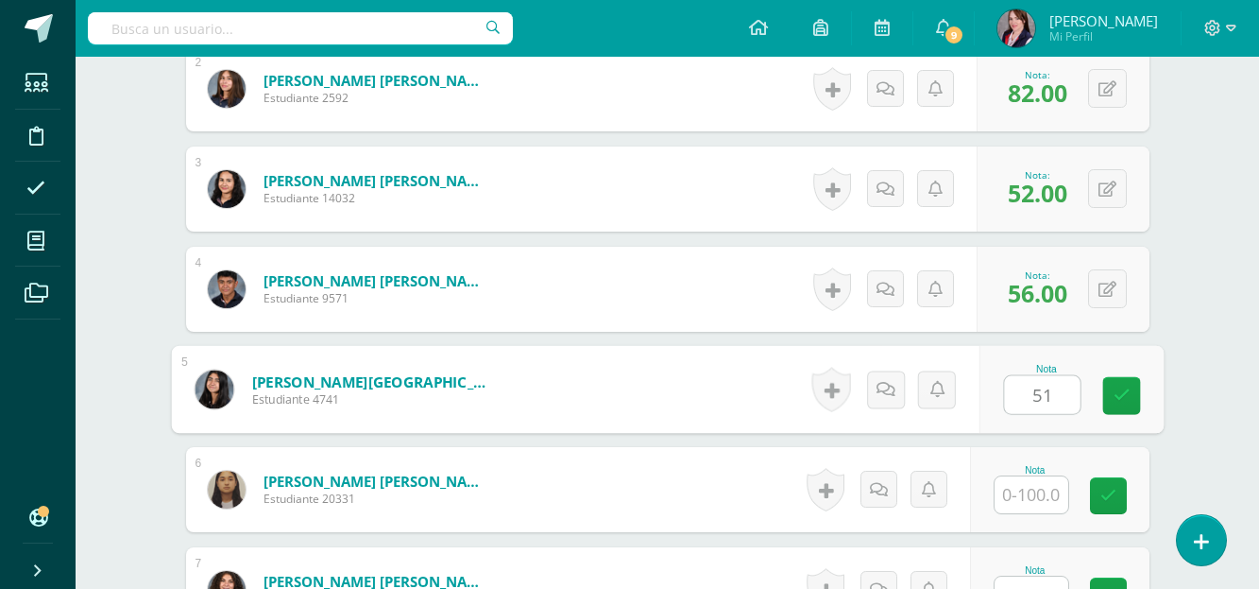
type input "51"
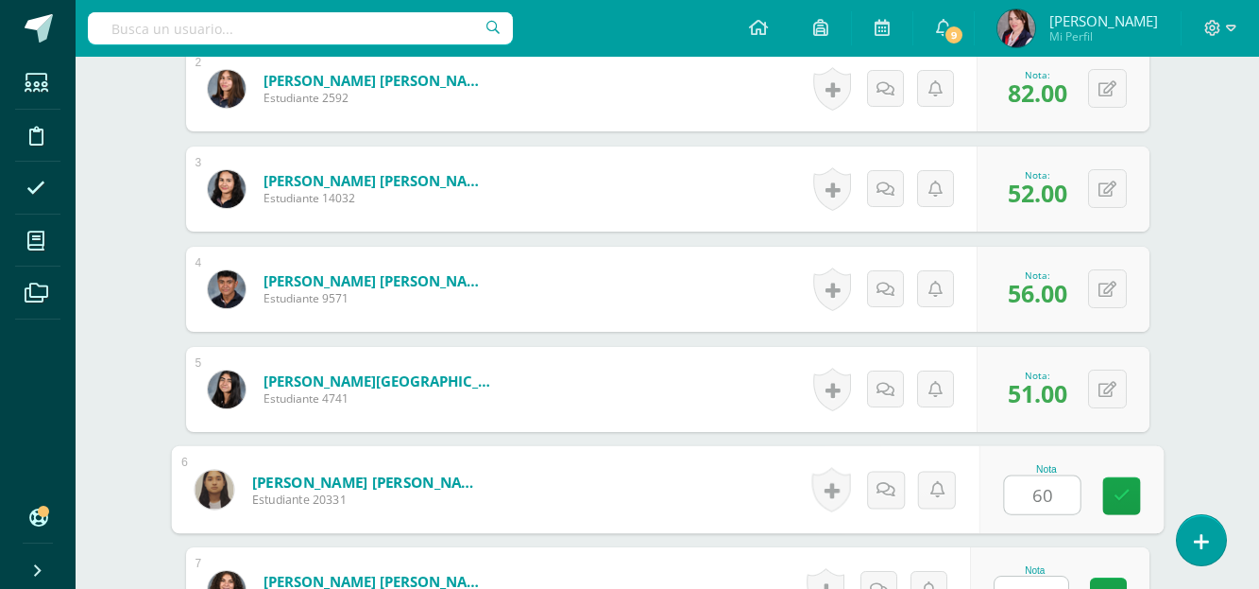
type input "60"
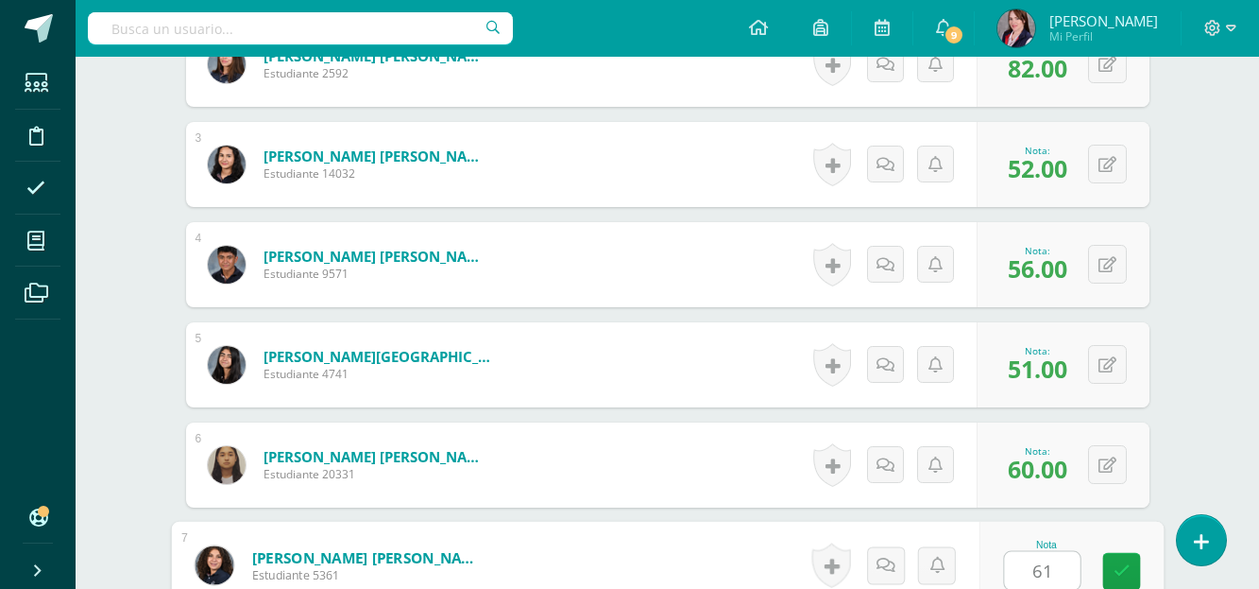
type input "61"
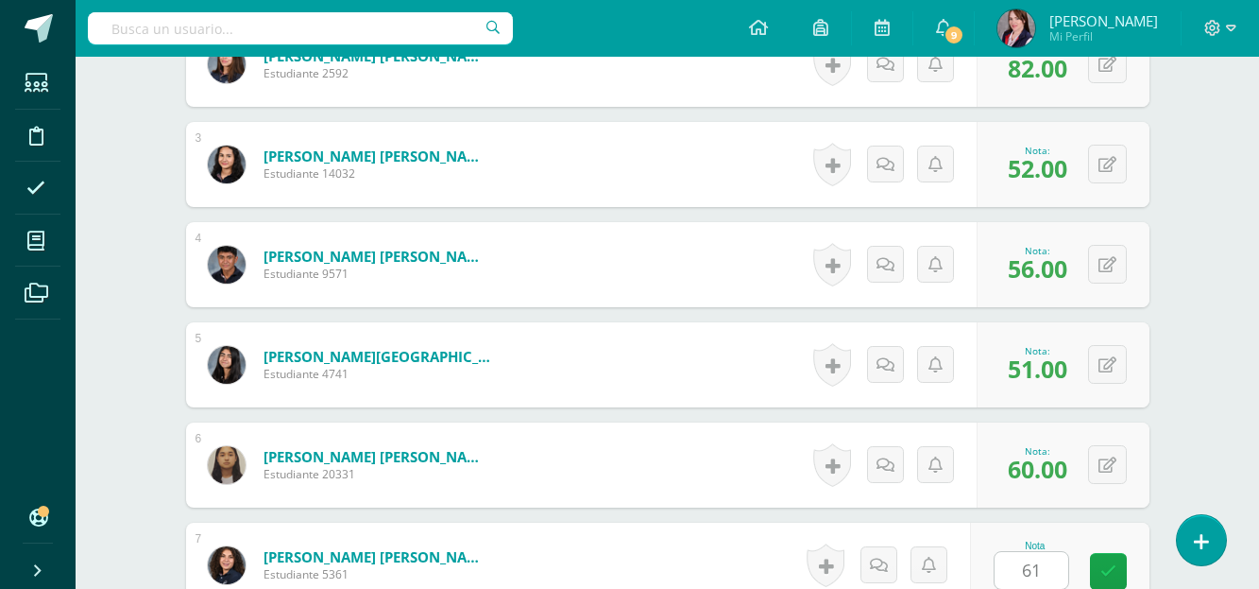
scroll to position [1147, 0]
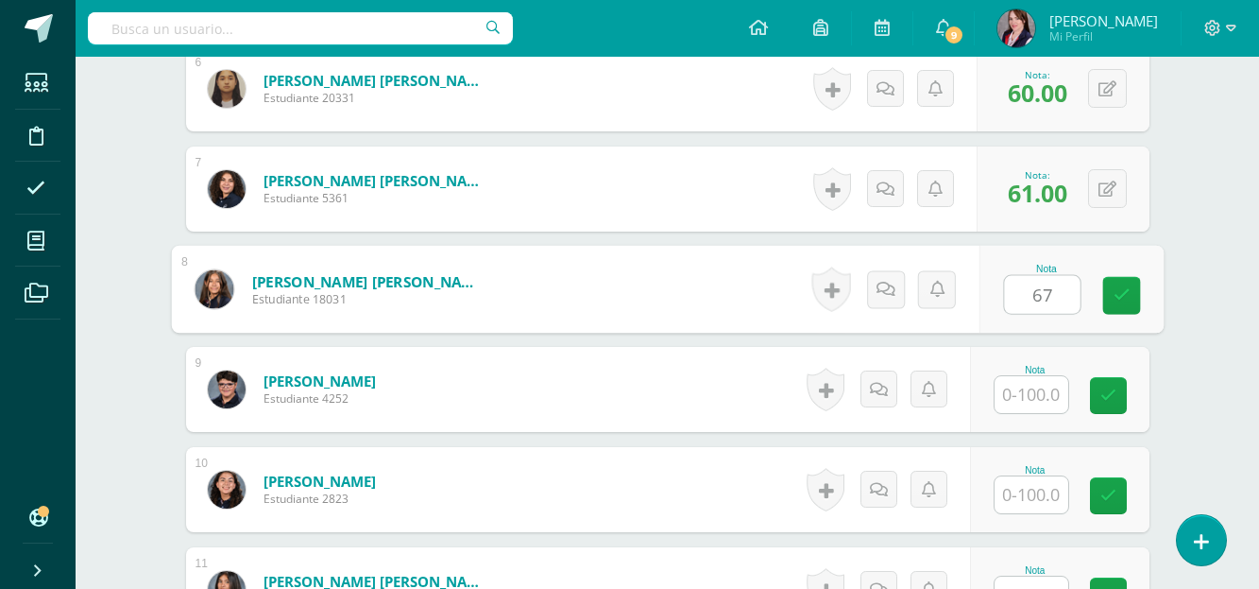
type input "67"
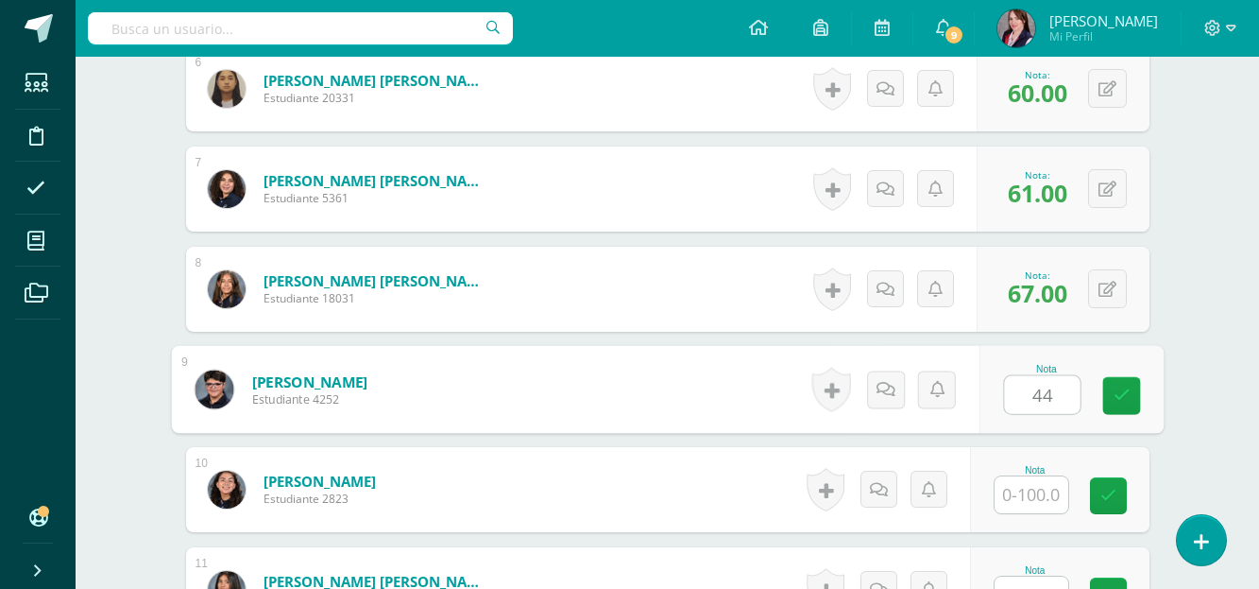
type input "44"
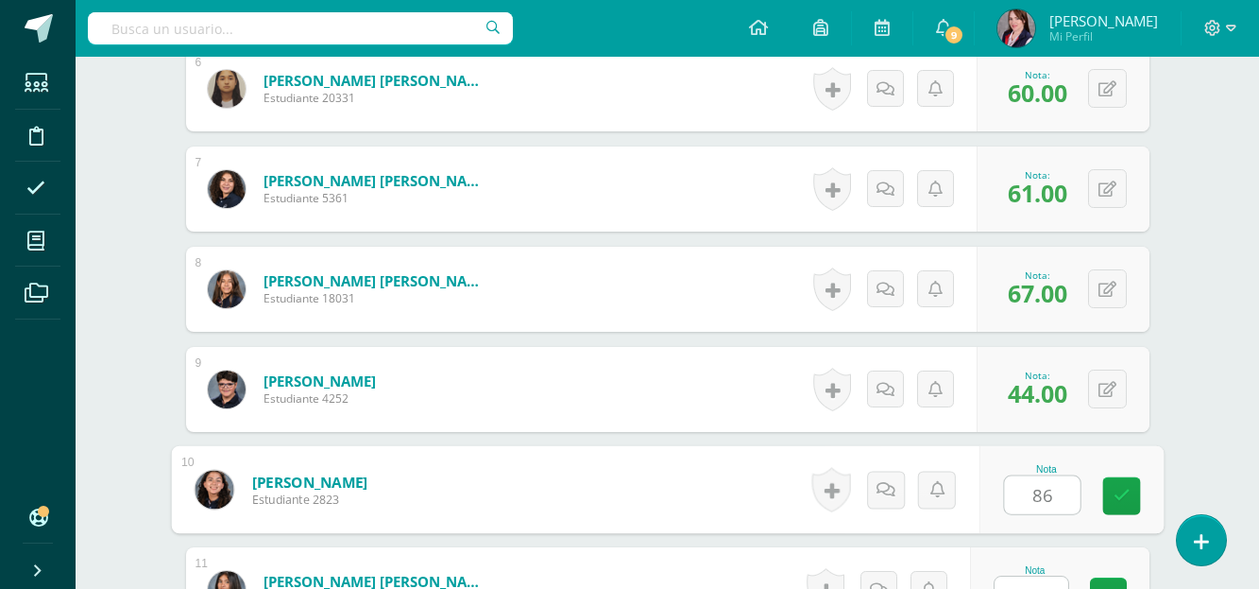
type input "86"
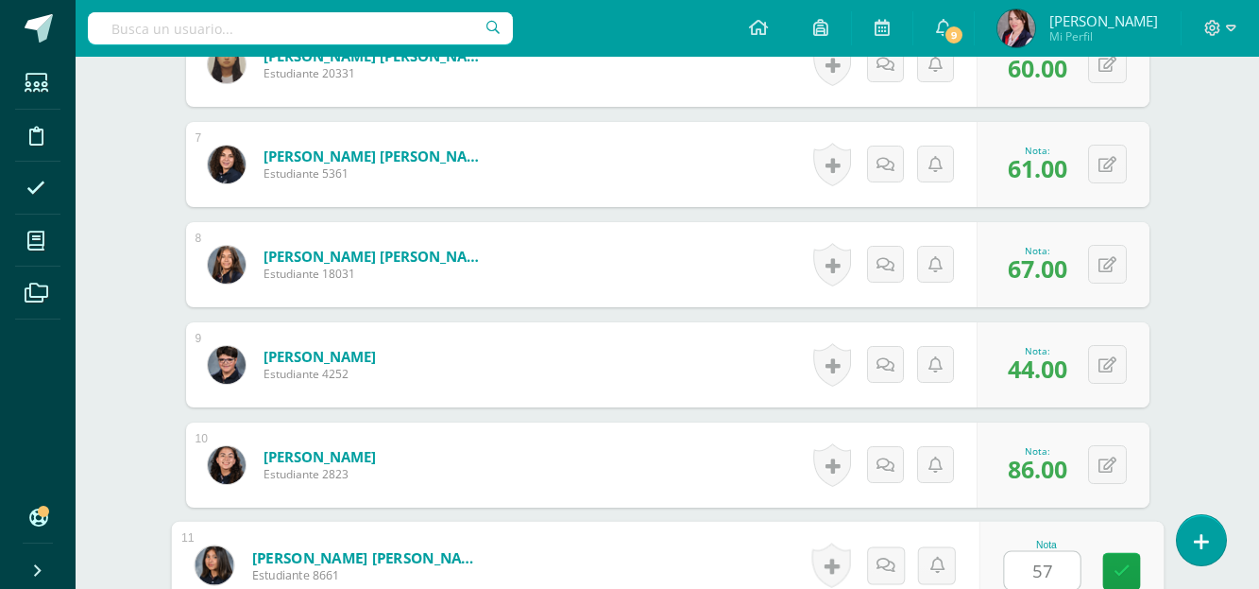
type input "57"
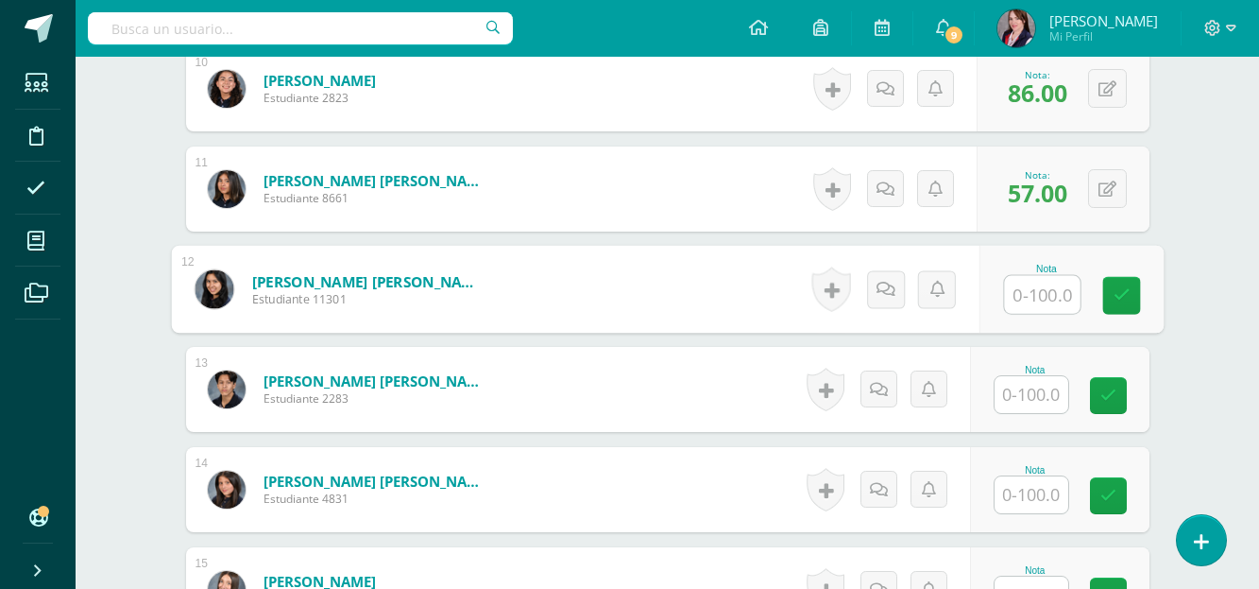
scroll to position [1642, 0]
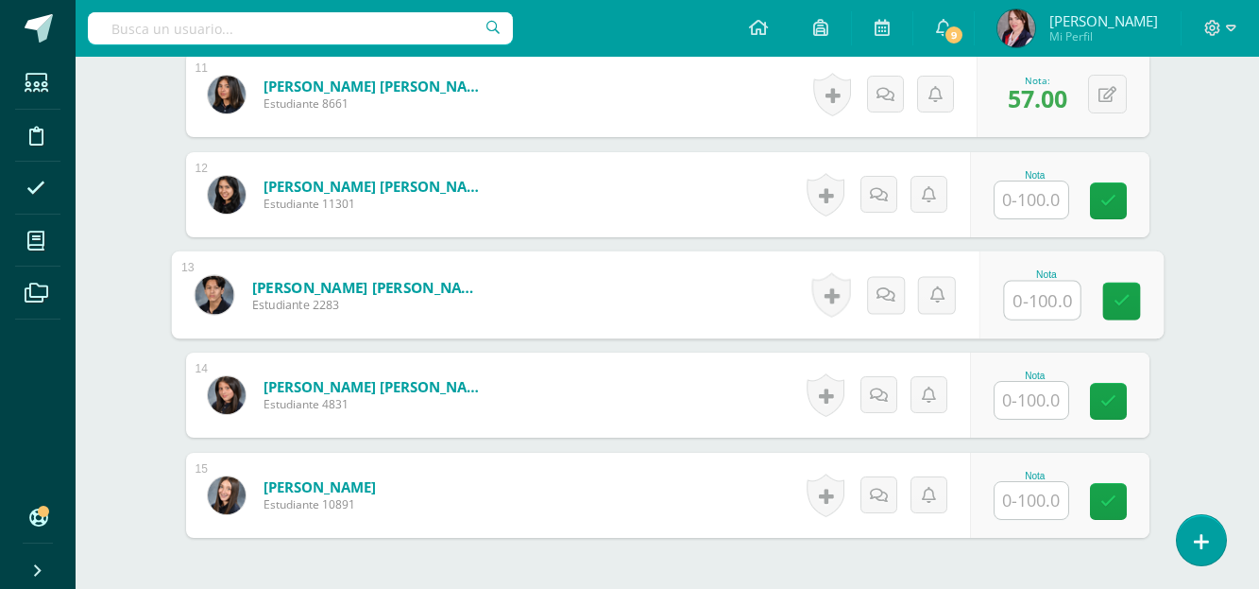
click at [1031, 304] on input "text" at bounding box center [1042, 301] width 76 height 38
type input "72"
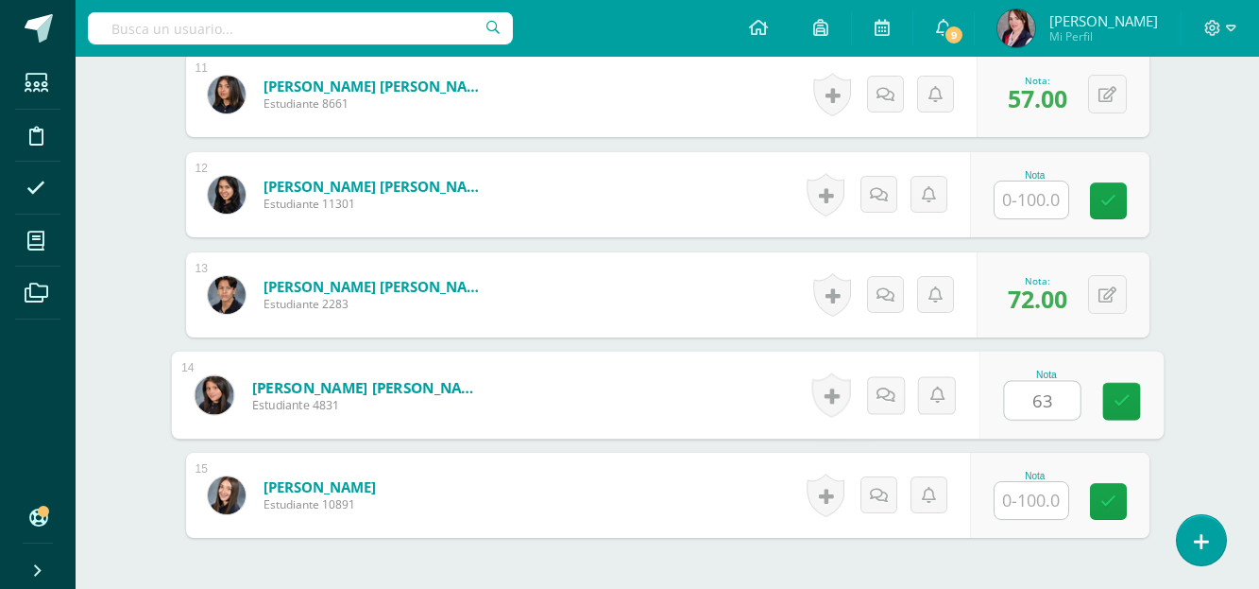
type input "63"
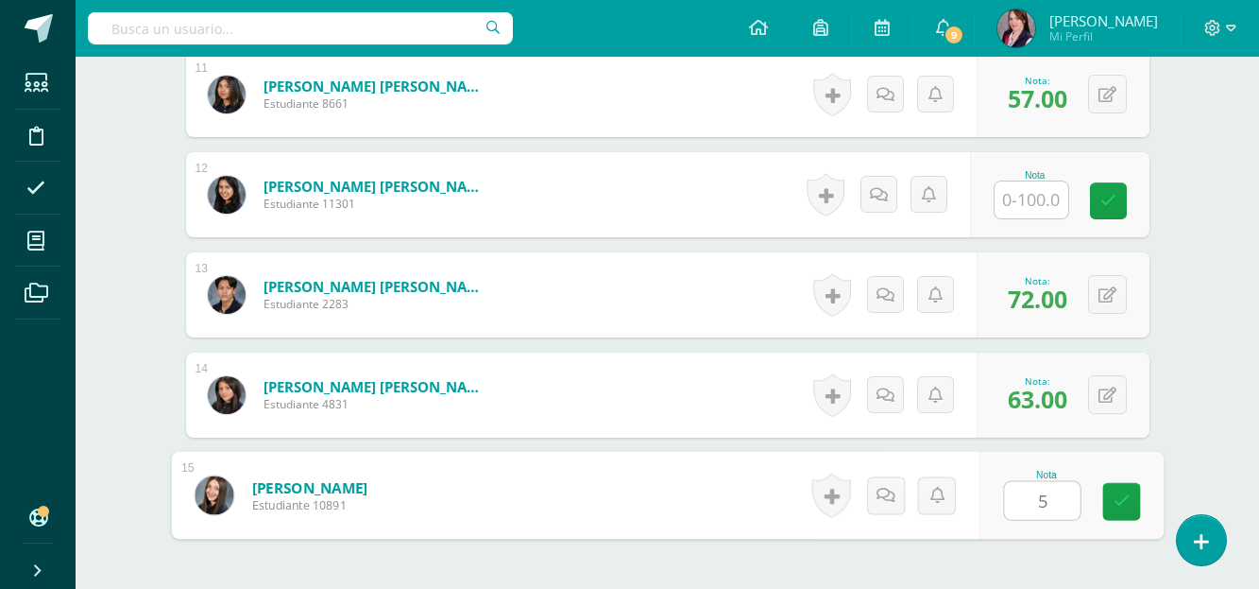
type input "50"
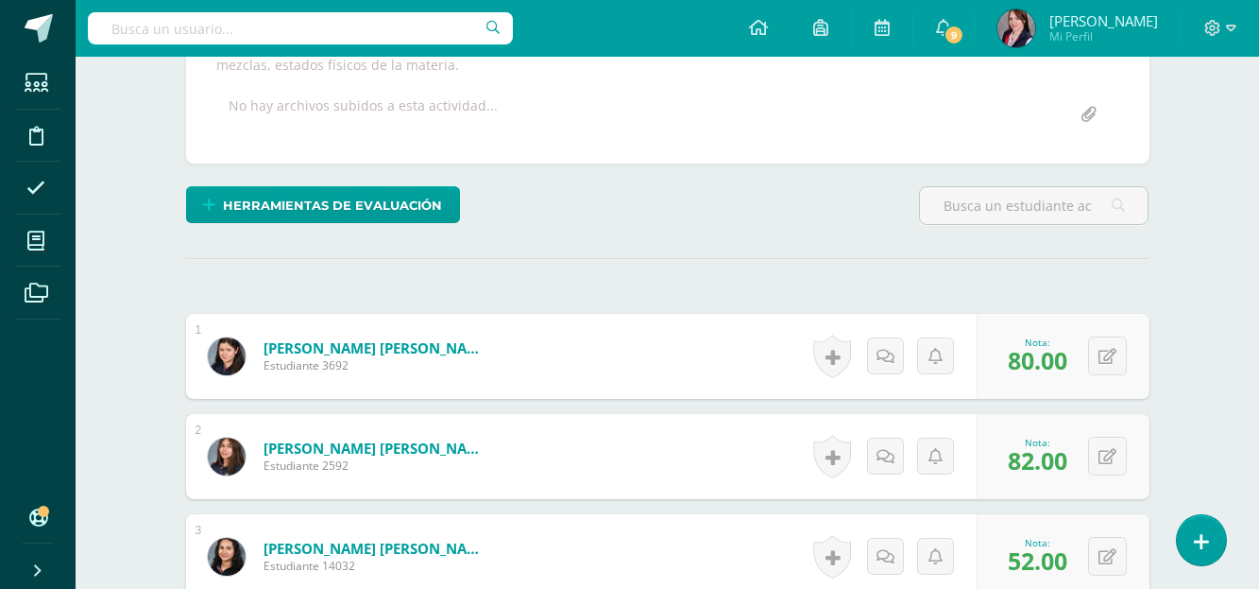
scroll to position [36, 0]
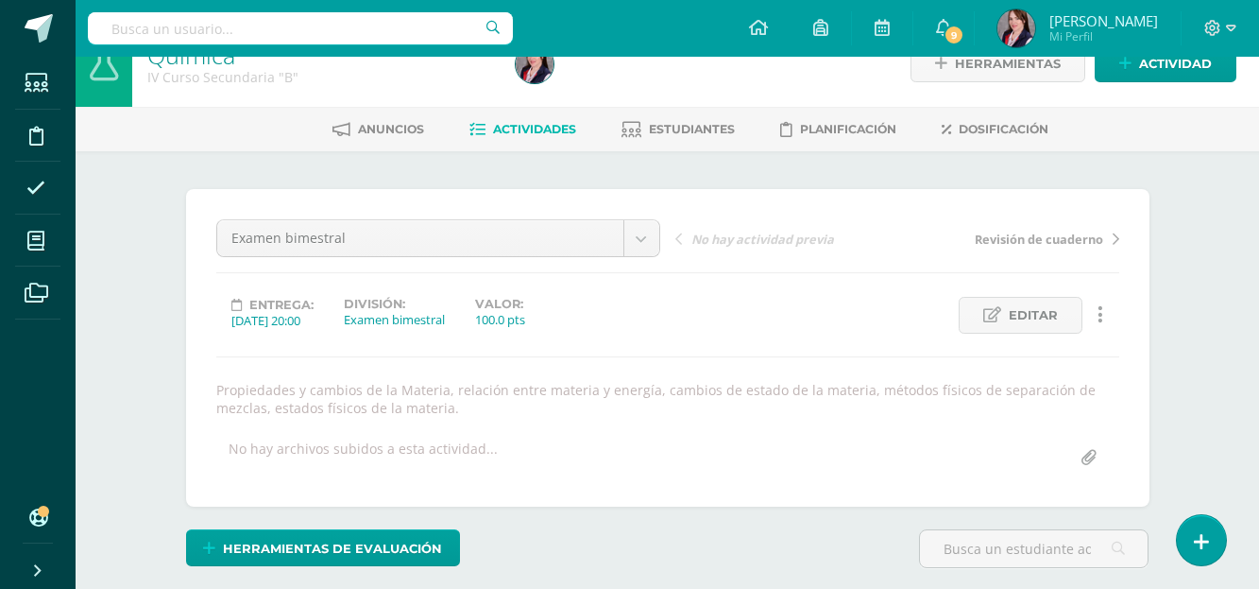
click at [538, 121] on link "Actividades" at bounding box center [523, 129] width 107 height 30
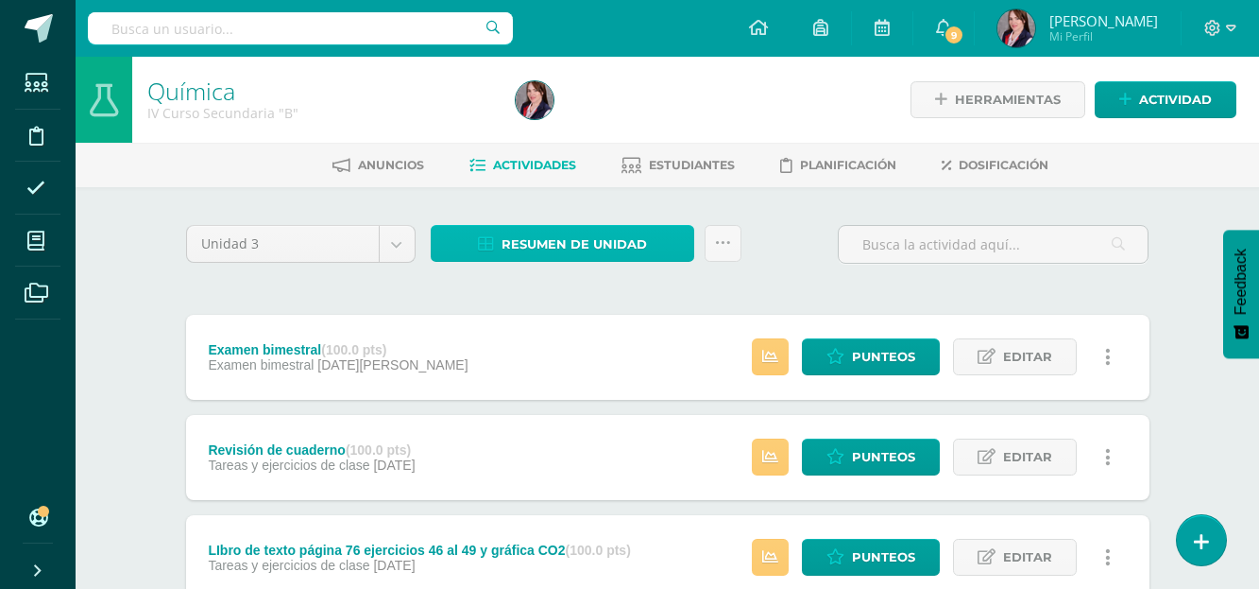
click at [607, 247] on span "Resumen de unidad" at bounding box center [574, 244] width 145 height 35
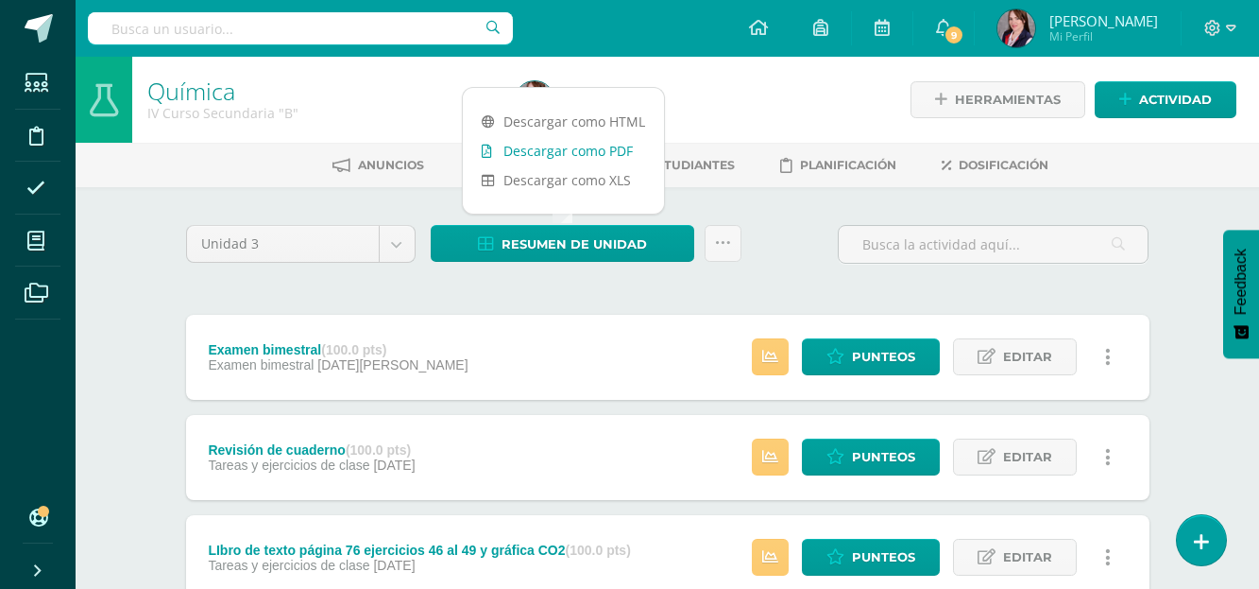
click at [578, 153] on link "Descargar como PDF" at bounding box center [563, 150] width 201 height 29
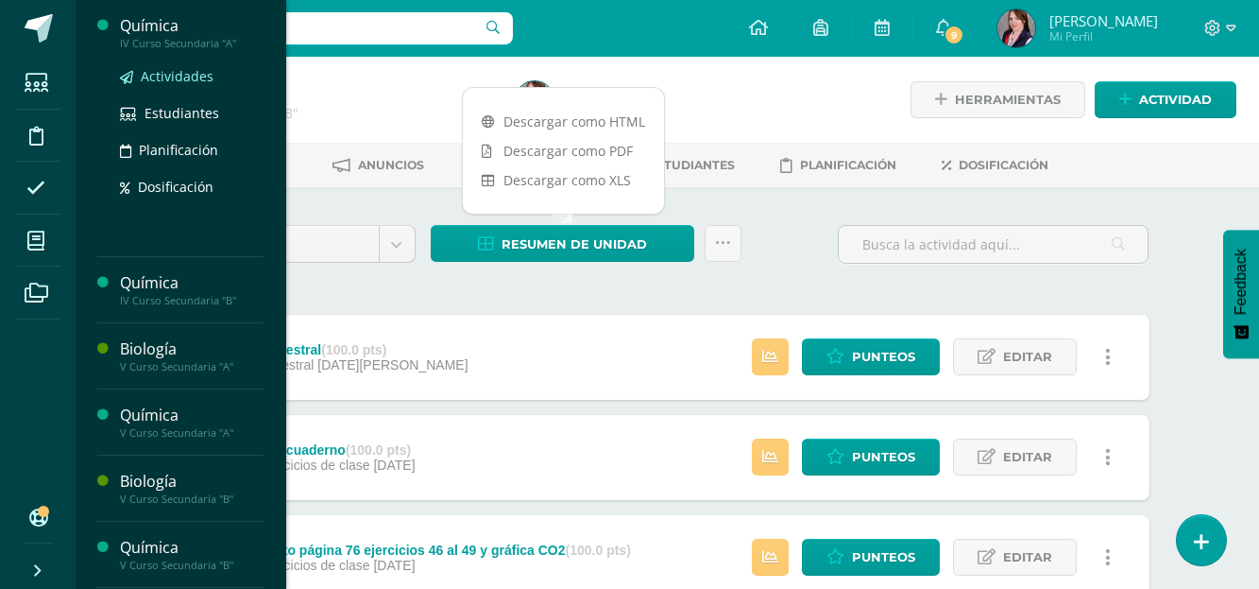
click at [167, 78] on span "Actividades" at bounding box center [177, 76] width 73 height 18
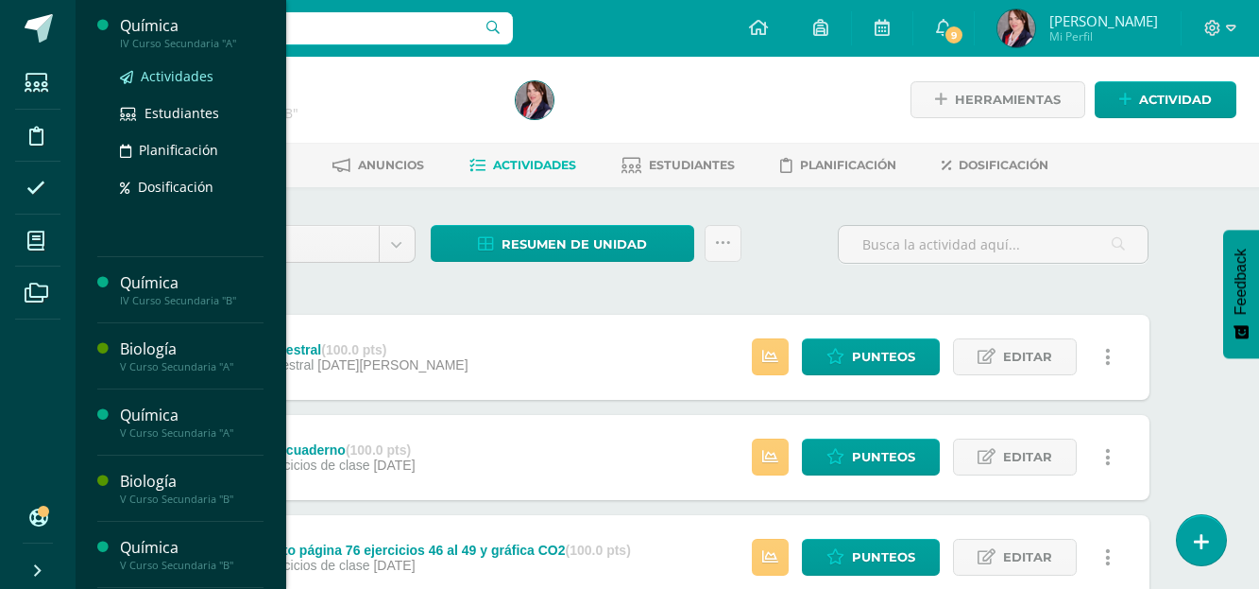
click at [167, 78] on span "Actividades" at bounding box center [177, 76] width 73 height 18
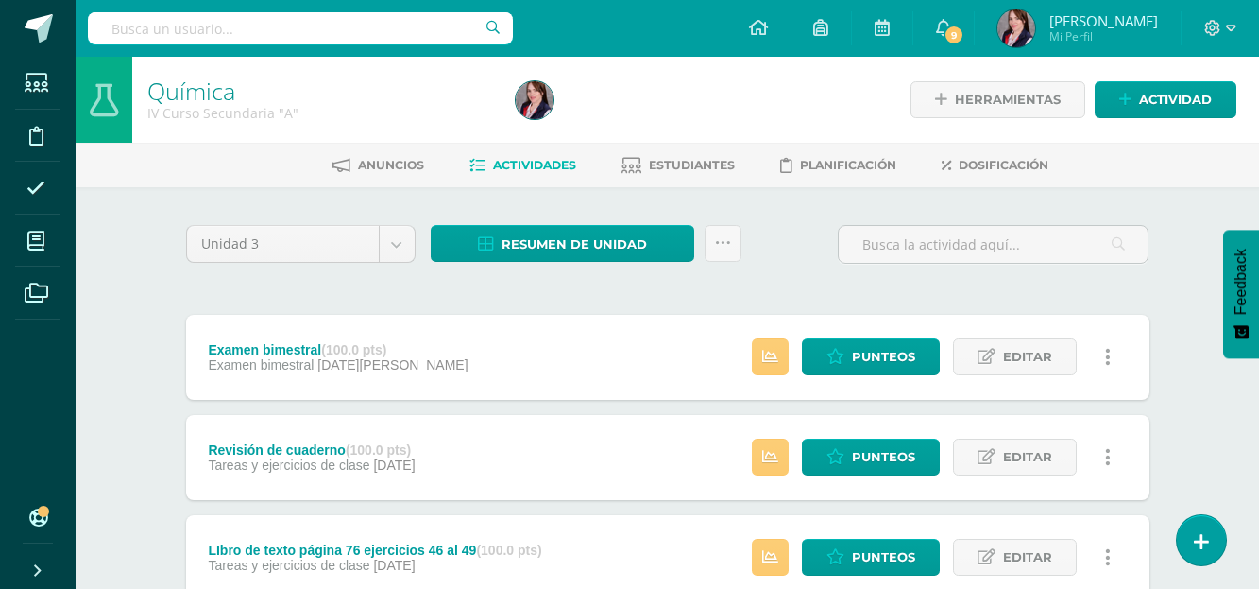
scroll to position [94, 0]
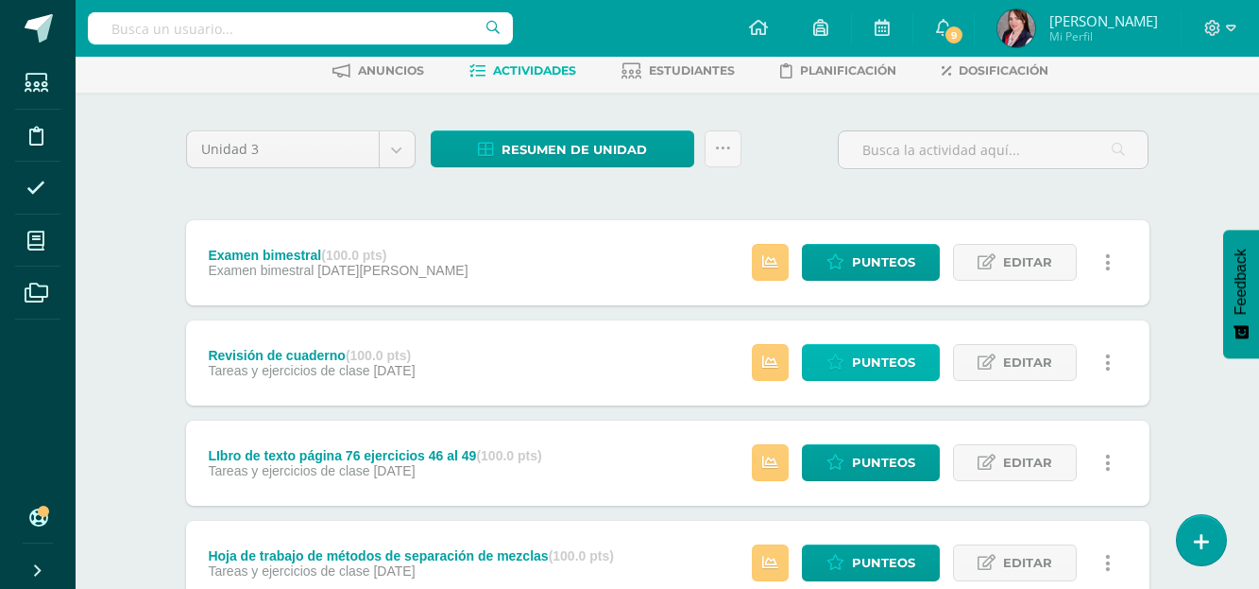
click at [890, 362] on span "Punteos" at bounding box center [883, 362] width 63 height 35
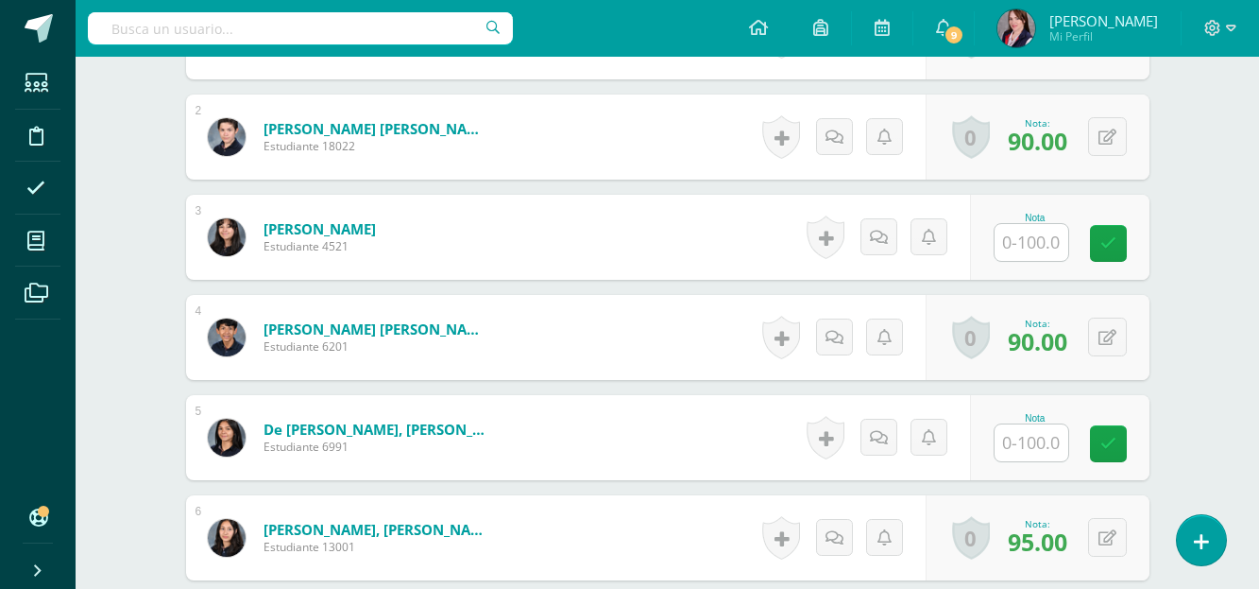
scroll to position [663, 0]
click at [235, 241] on link at bounding box center [234, 236] width 52 height 38
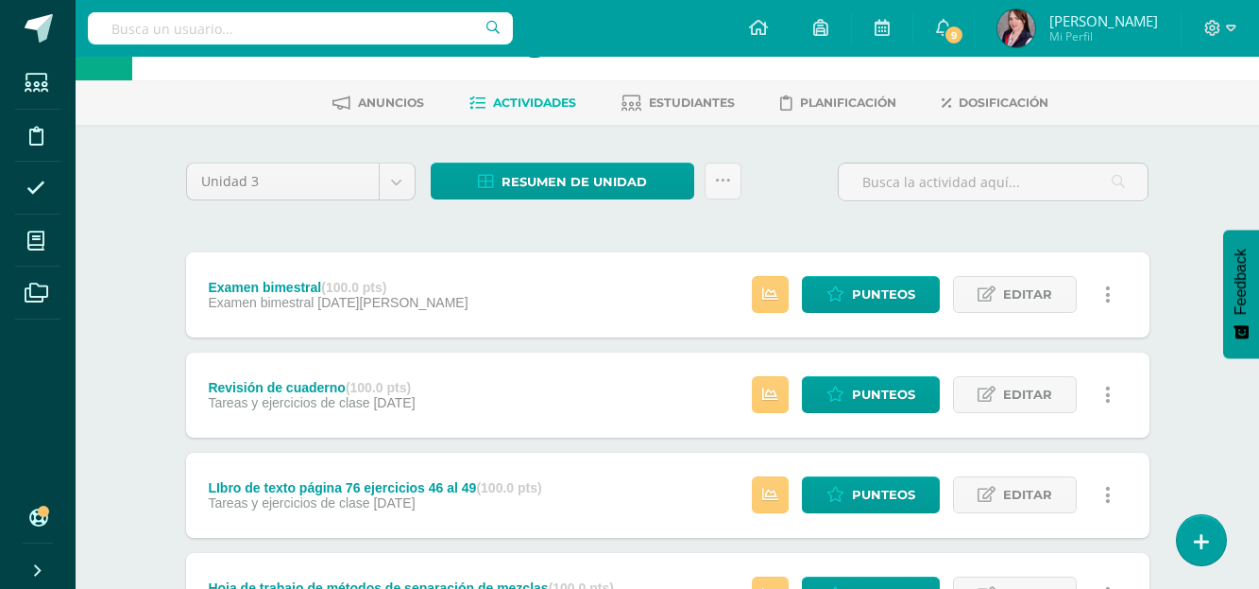
scroll to position [94, 0]
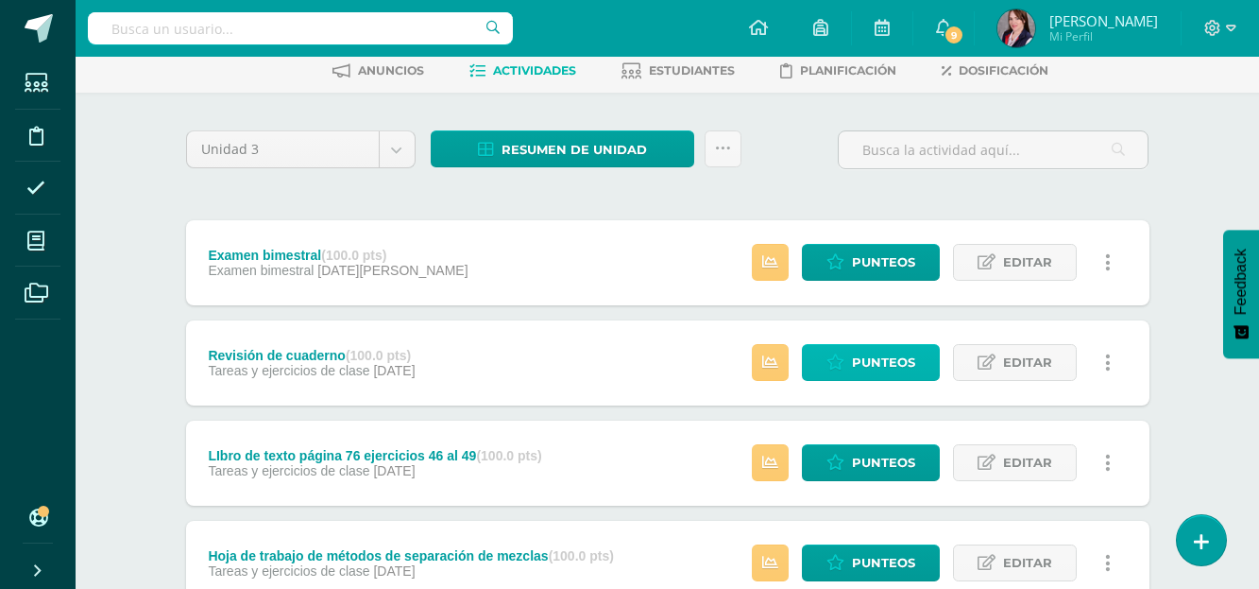
click at [881, 363] on span "Punteos" at bounding box center [883, 362] width 63 height 35
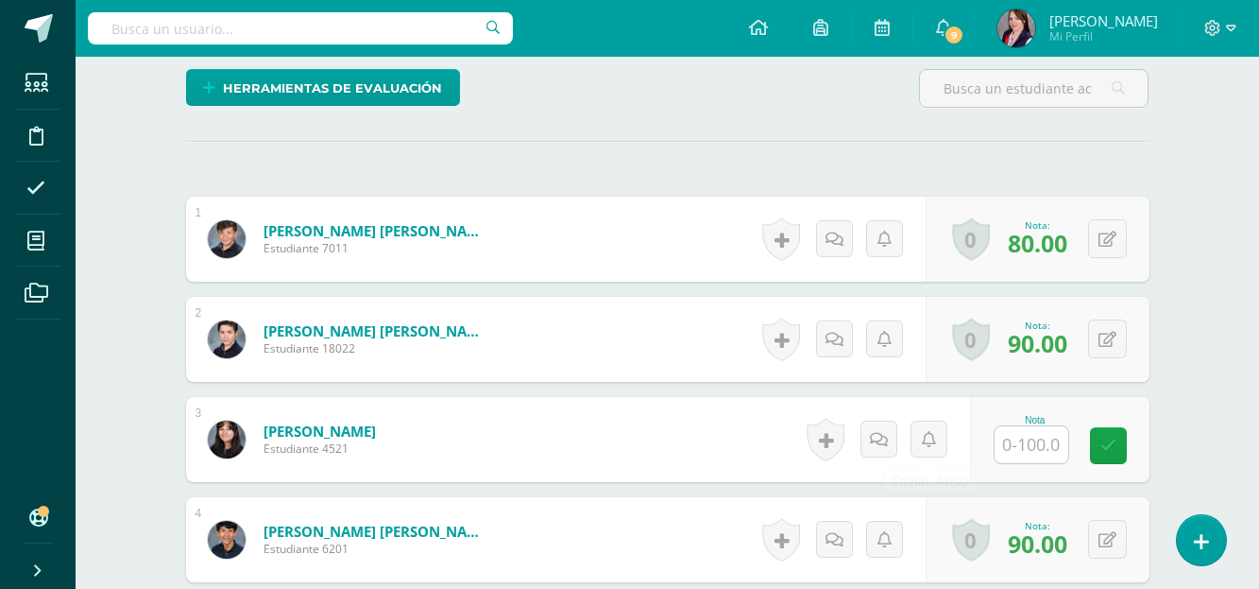
scroll to position [461, 0]
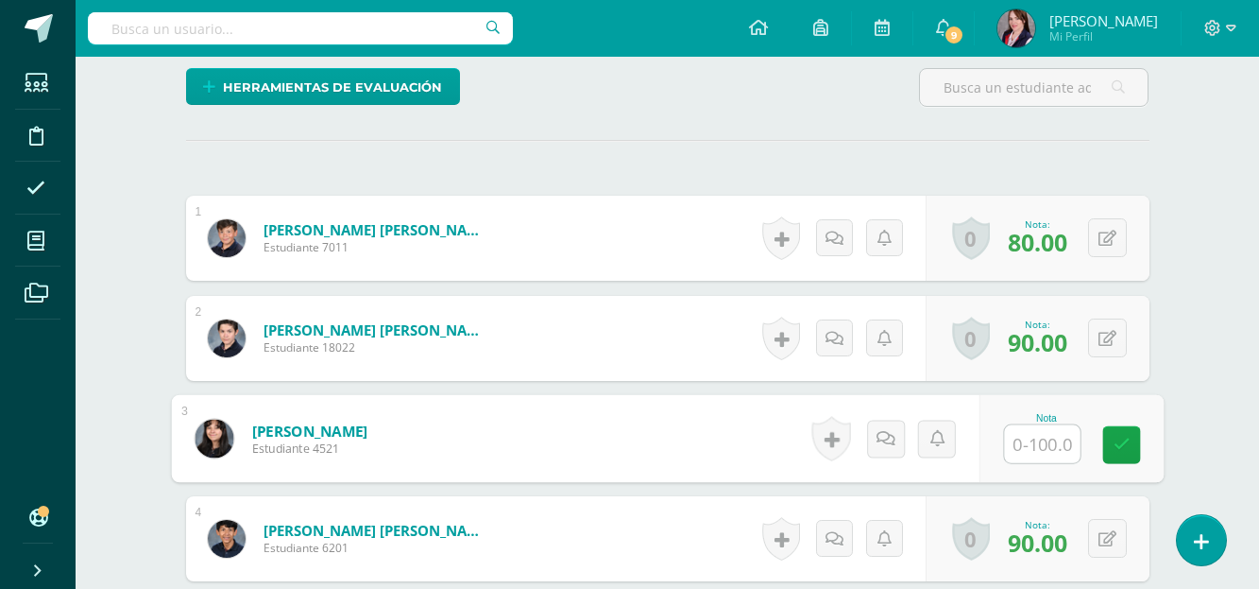
click at [1048, 438] on input "text" at bounding box center [1042, 444] width 76 height 38
type input "100"
click at [1136, 439] on link at bounding box center [1122, 444] width 38 height 38
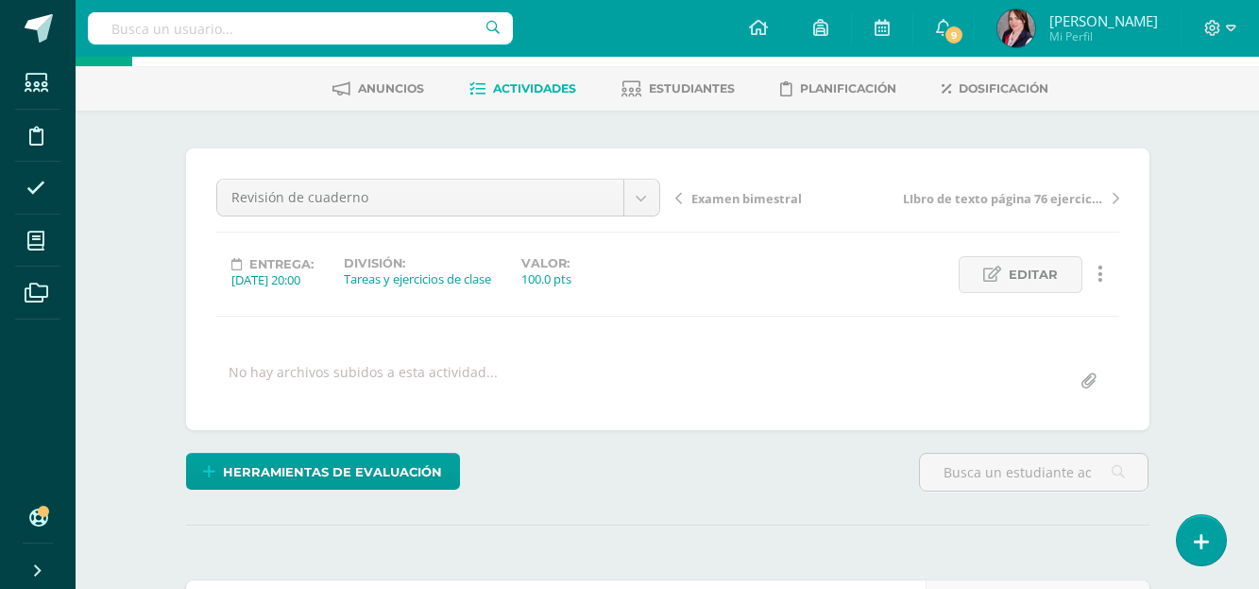
scroll to position [0, 0]
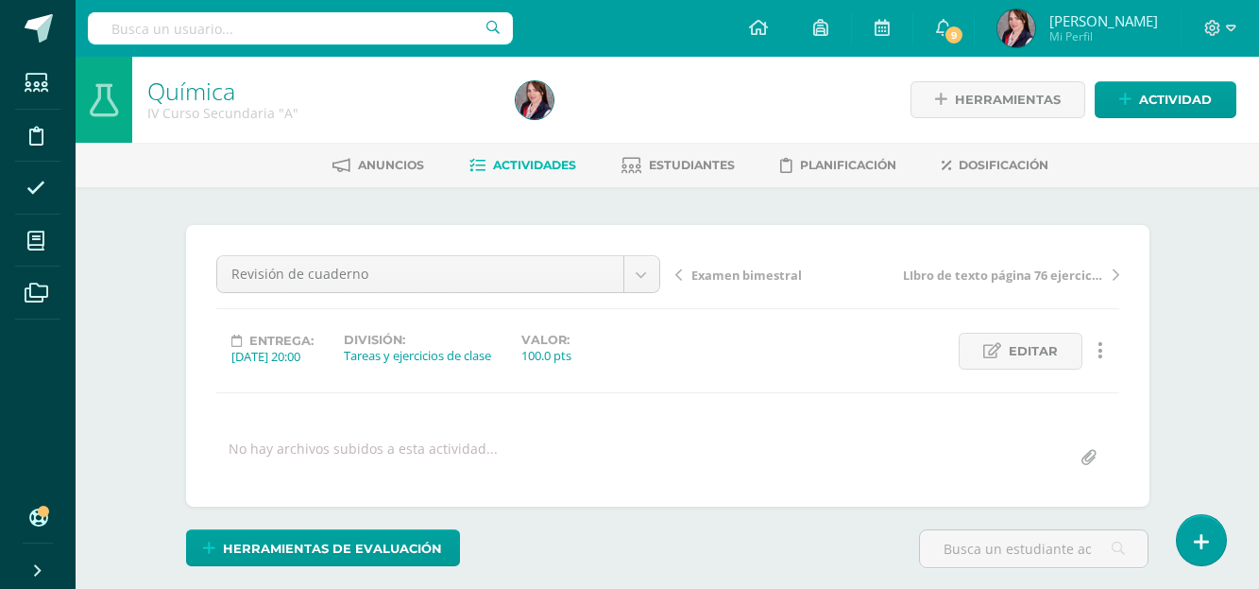
click at [445, 99] on h1 "Química" at bounding box center [320, 90] width 346 height 26
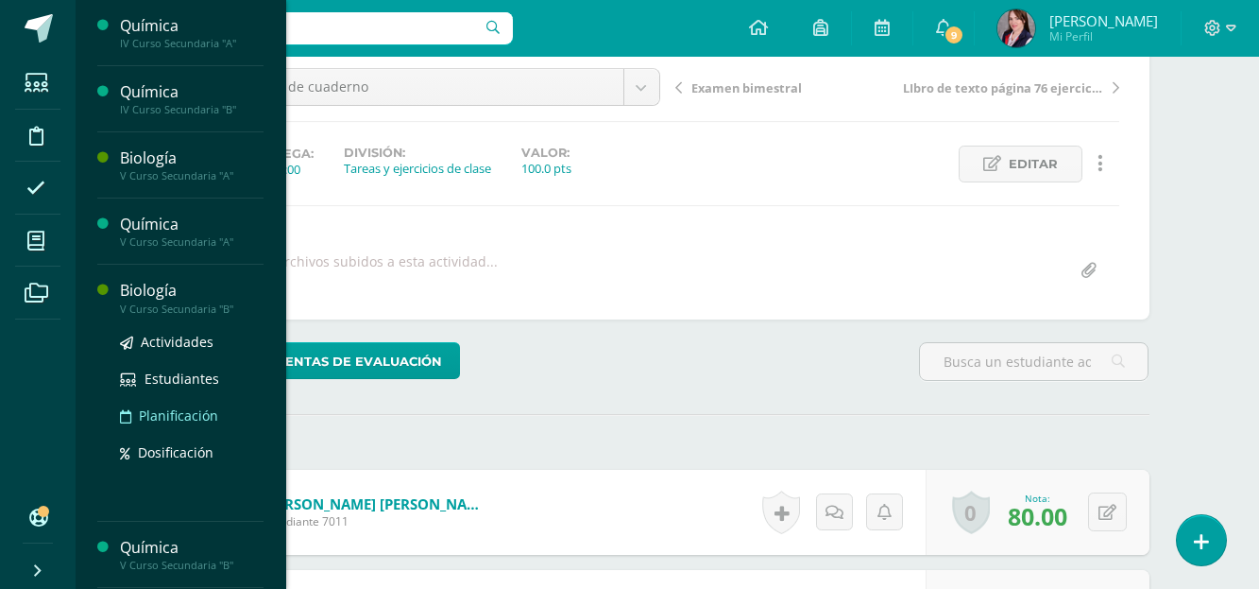
scroll to position [189, 0]
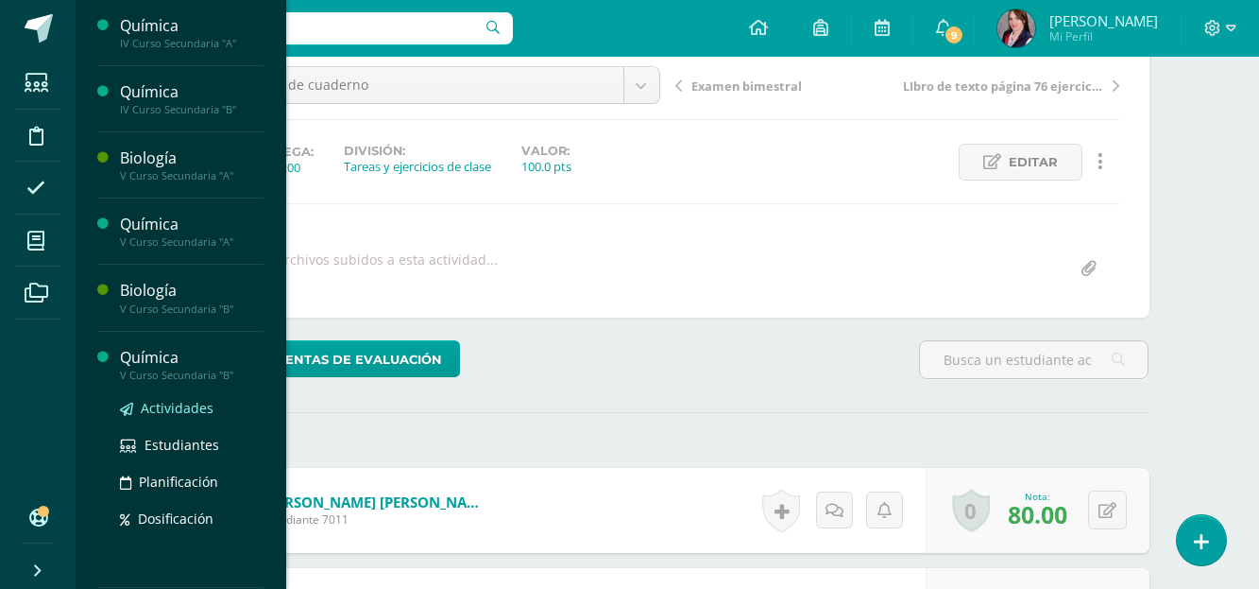
click at [173, 408] on span "Actividades" at bounding box center [177, 408] width 73 height 18
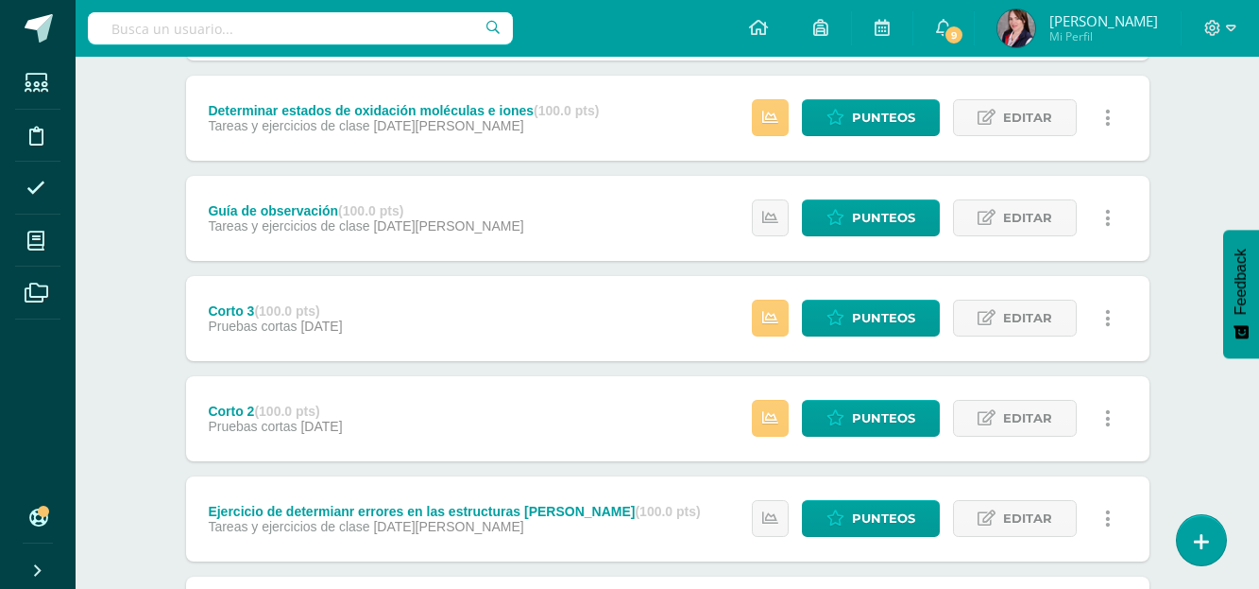
scroll to position [472, 0]
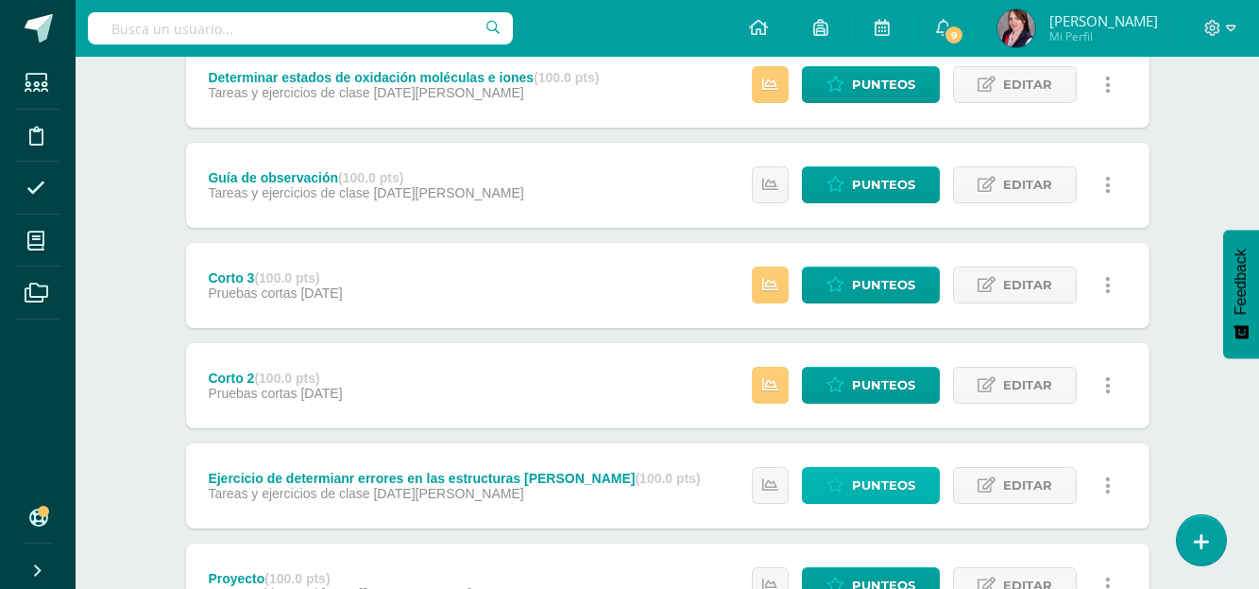
click at [879, 487] on span "Punteos" at bounding box center [883, 485] width 63 height 35
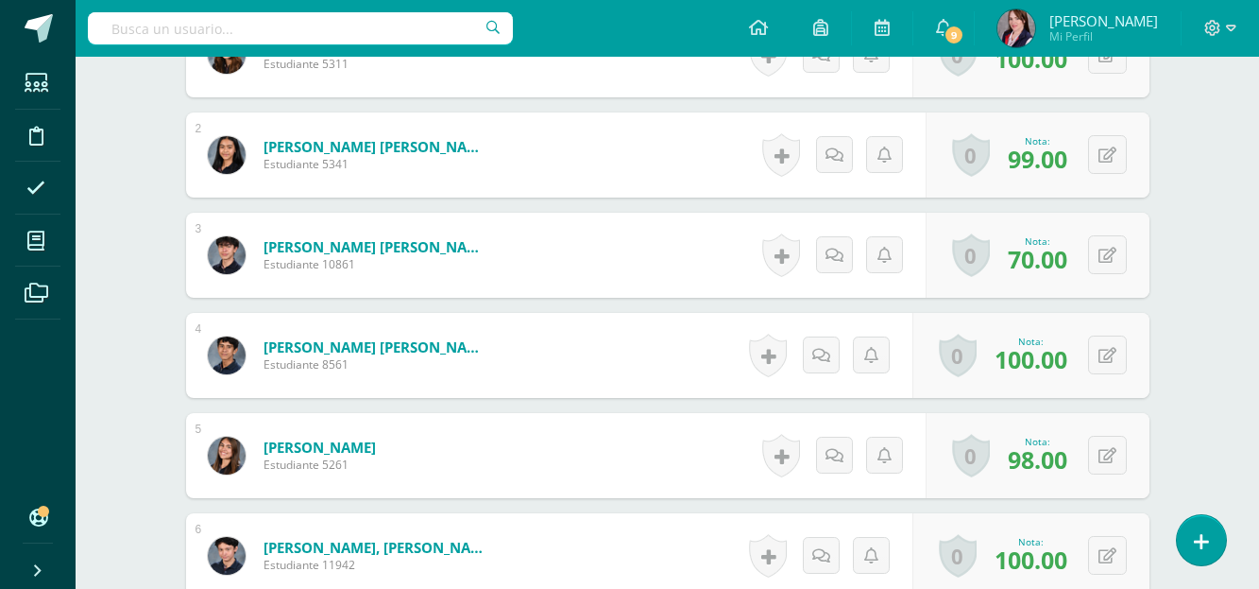
scroll to position [661, 0]
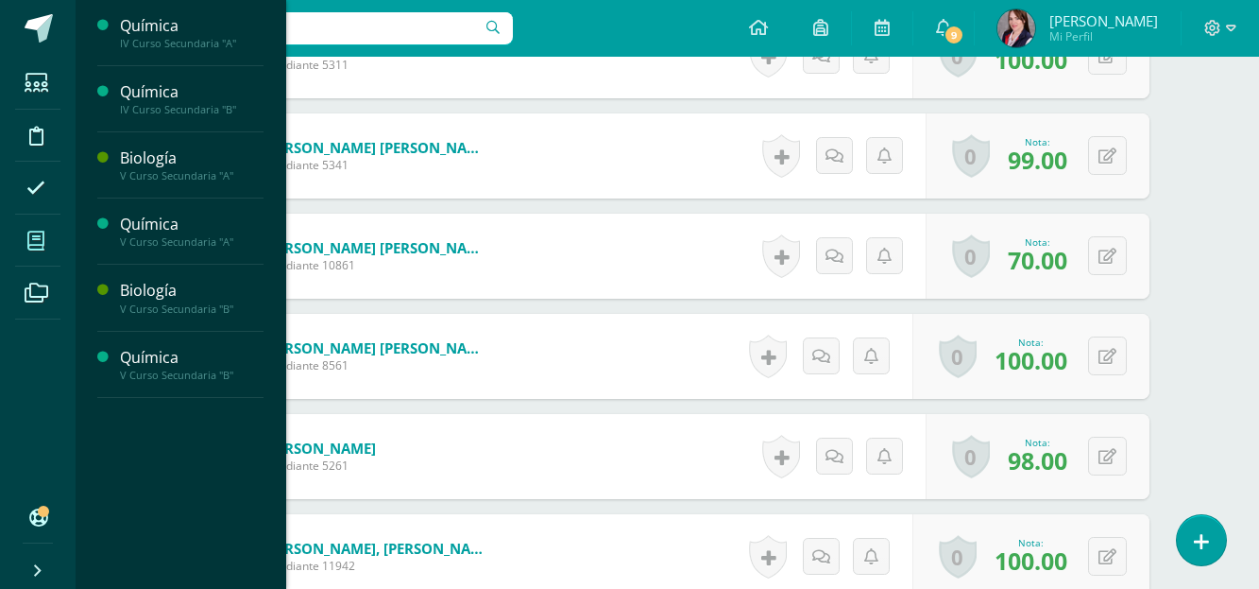
click at [34, 243] on icon at bounding box center [35, 240] width 17 height 19
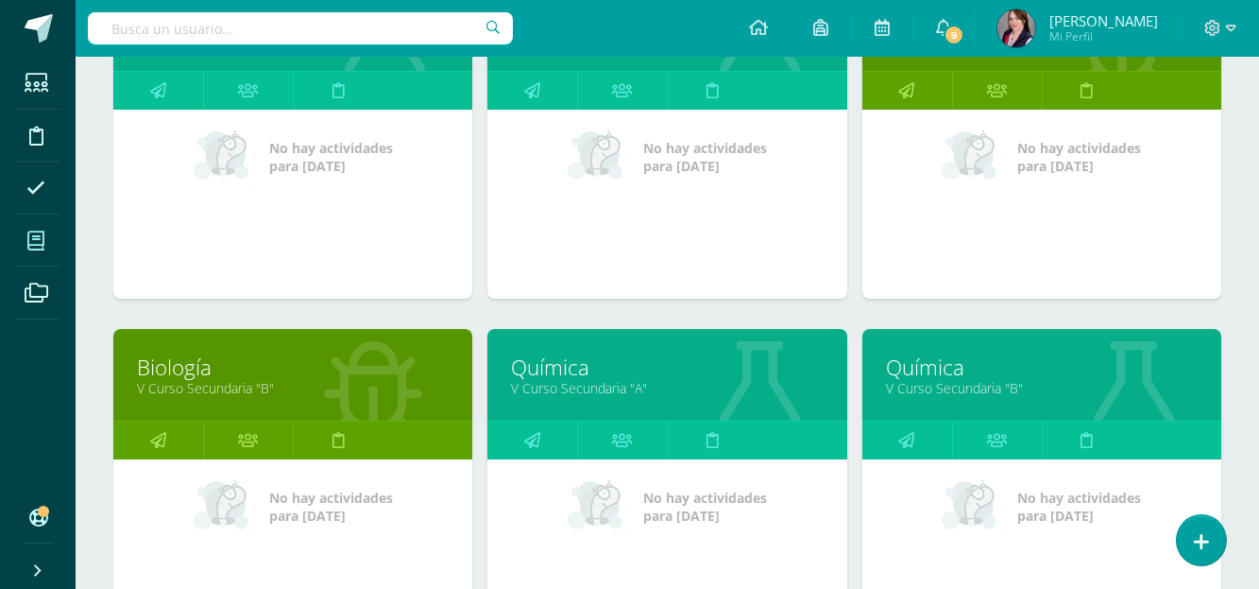
scroll to position [378, 0]
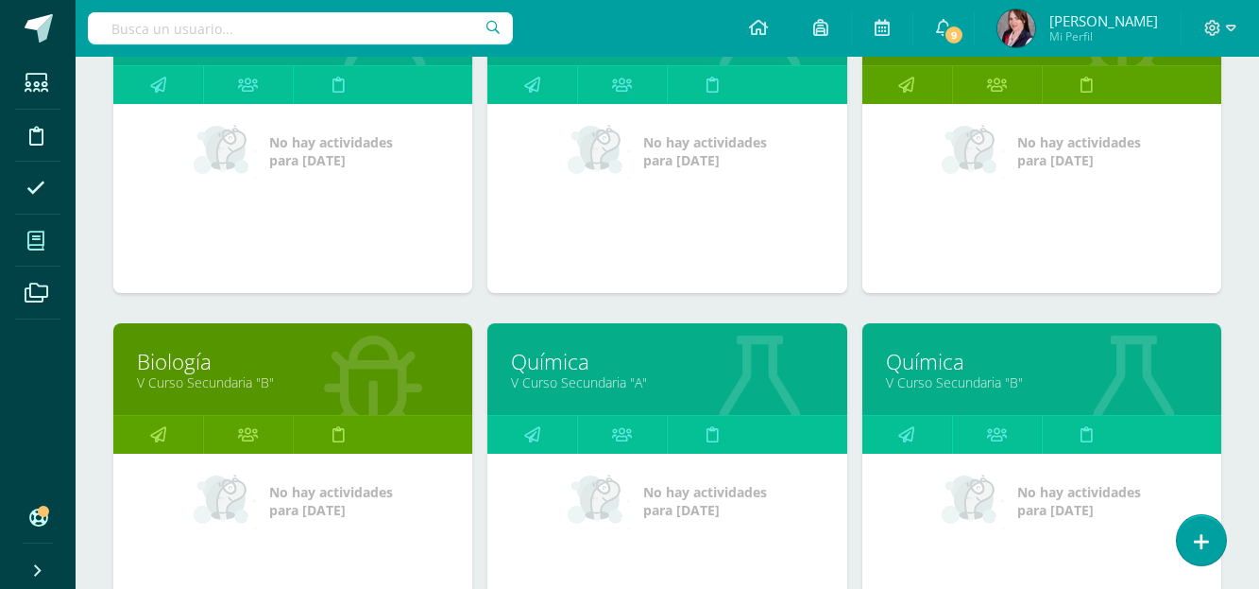
click at [576, 360] on link "Química" at bounding box center [667, 361] width 312 height 29
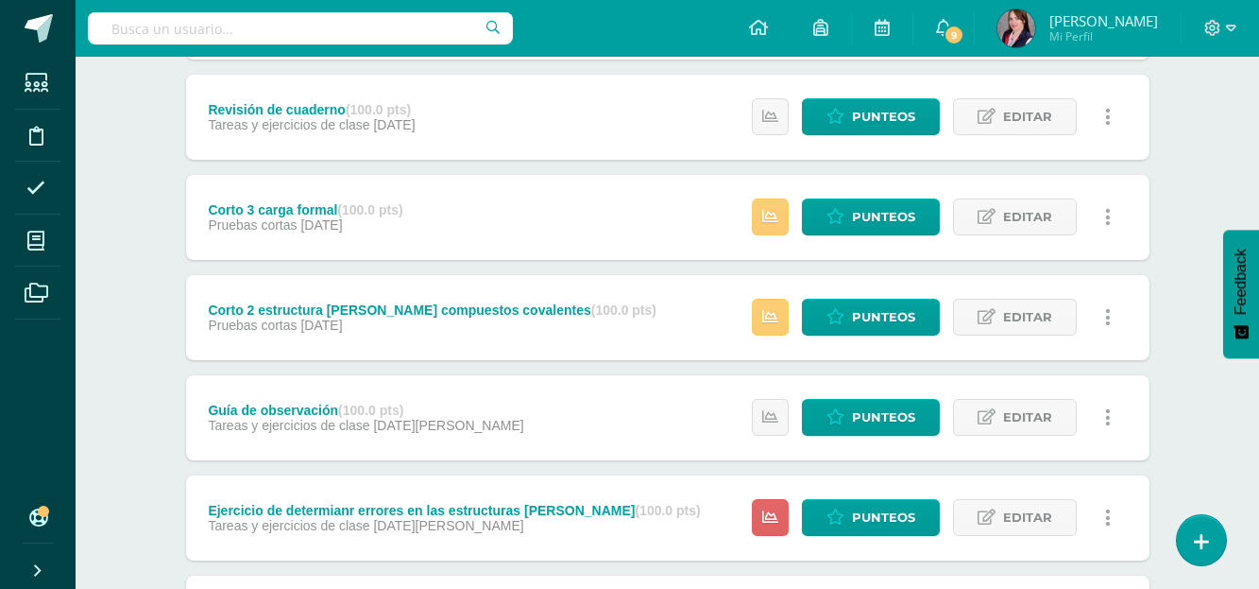
scroll to position [567, 0]
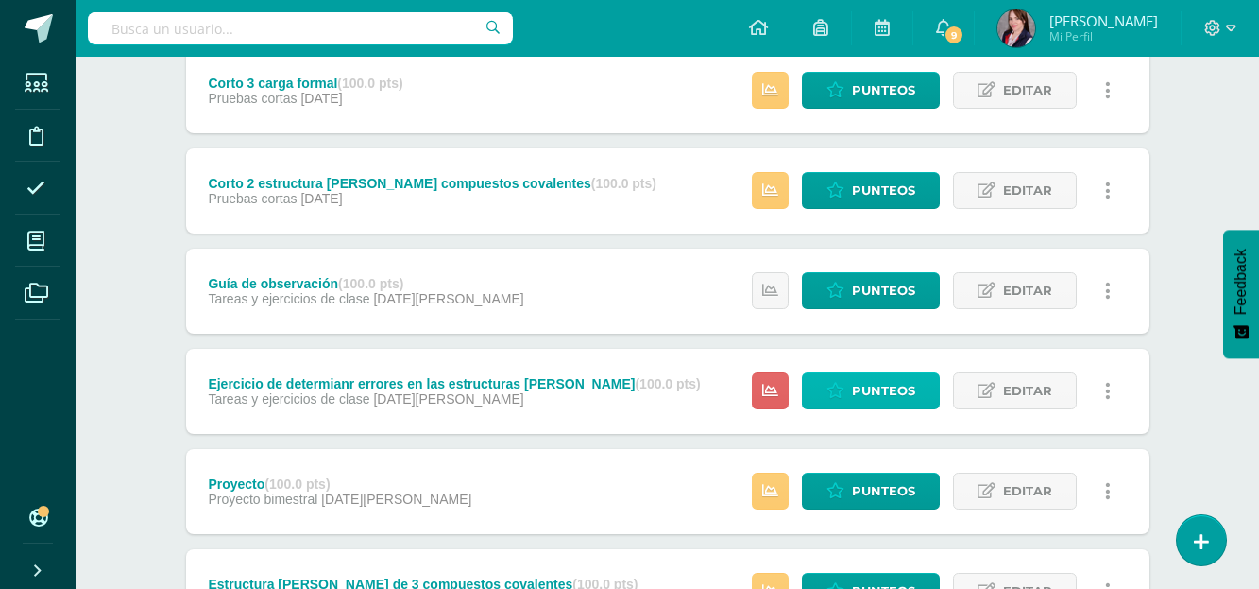
click at [886, 398] on span "Punteos" at bounding box center [883, 390] width 63 height 35
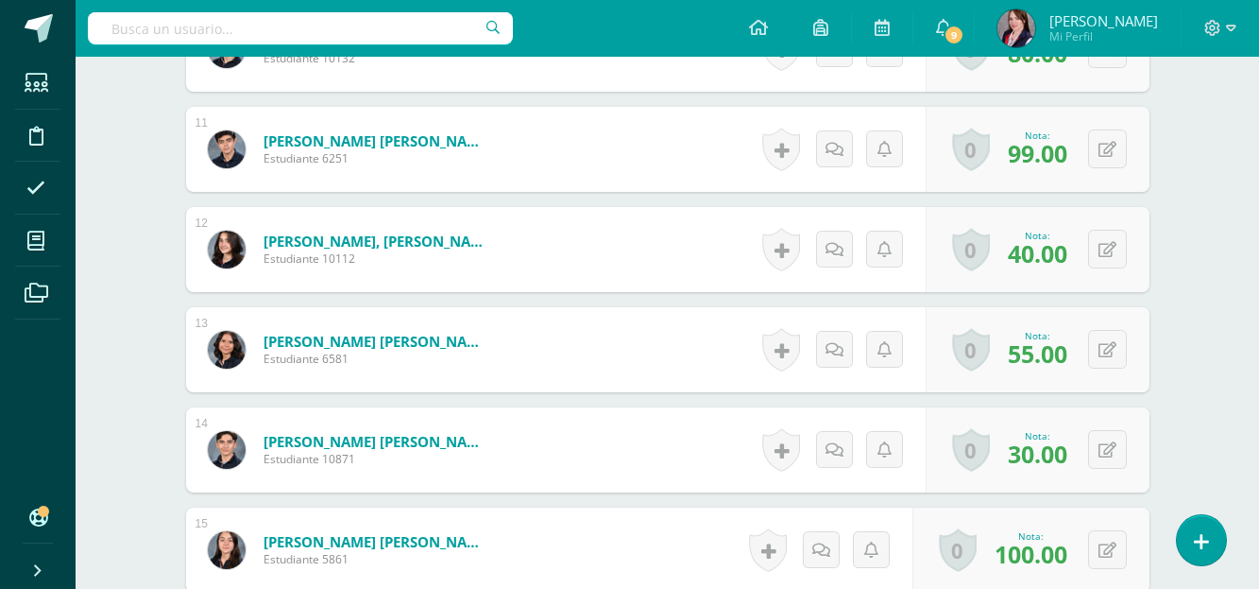
scroll to position [1612, 0]
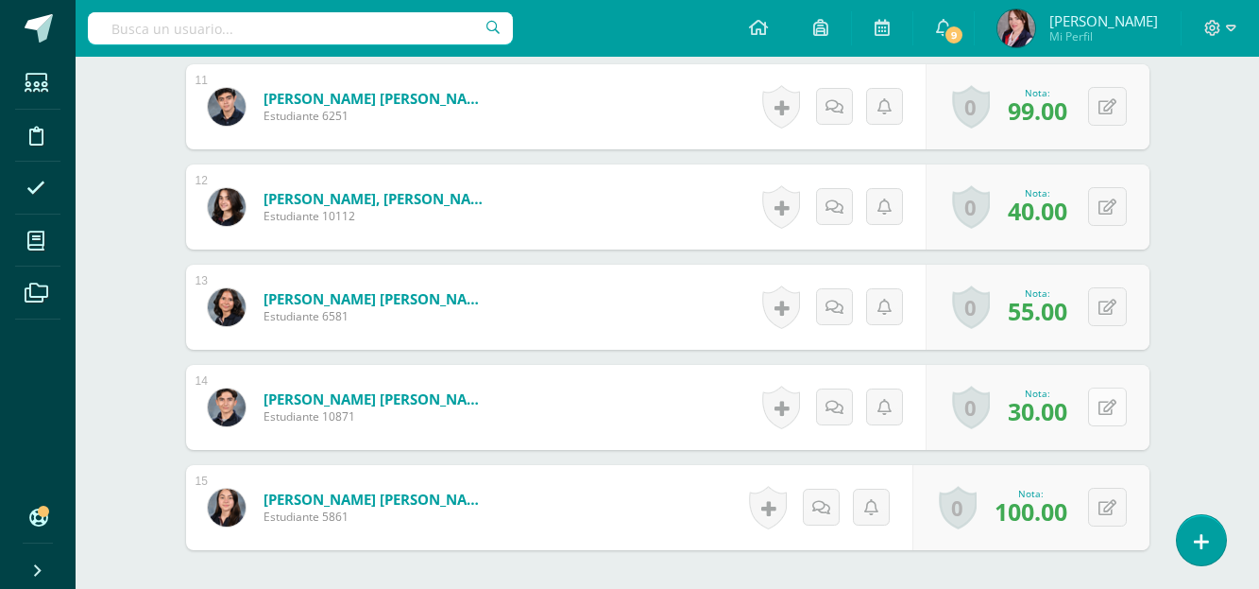
click at [1104, 404] on button at bounding box center [1107, 406] width 39 height 39
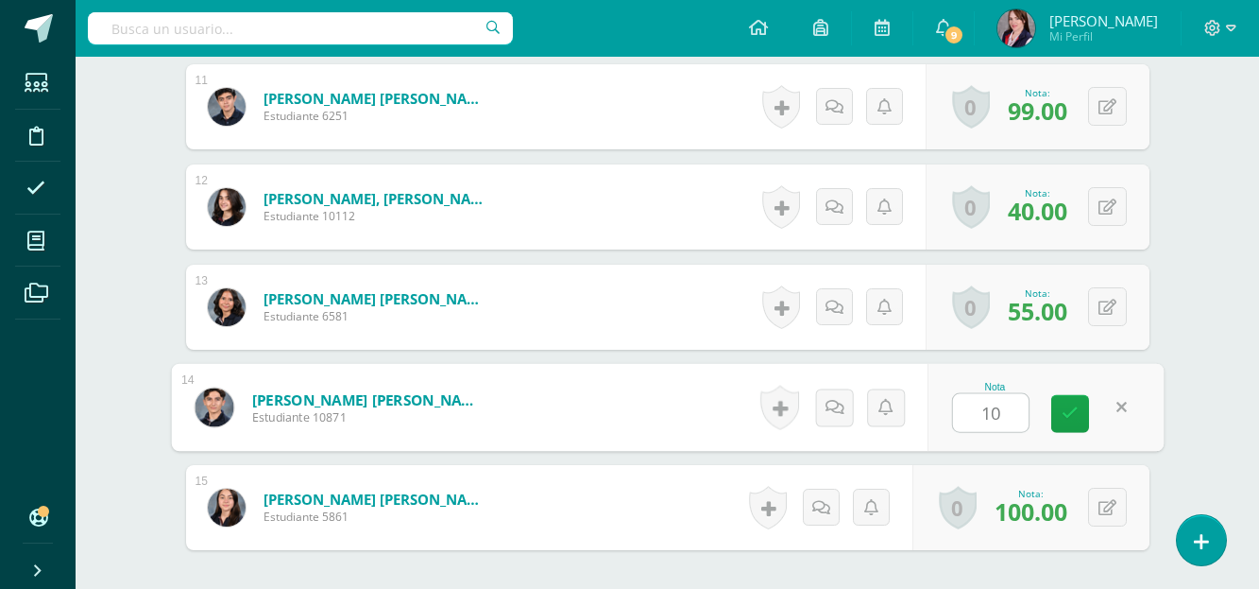
type input "100"
click at [1074, 409] on icon at bounding box center [1070, 413] width 17 height 16
